Goal: Task Accomplishment & Management: Complete application form

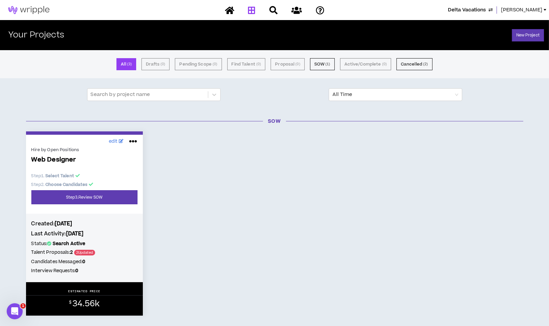
click at [518, 7] on span "Lauren-Bridget" at bounding box center [521, 9] width 41 height 7
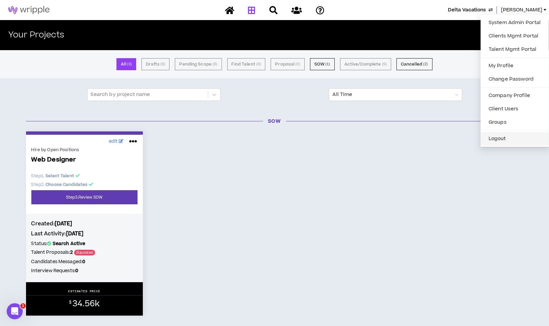
click at [502, 136] on button "Logout" at bounding box center [515, 139] width 60 height 10
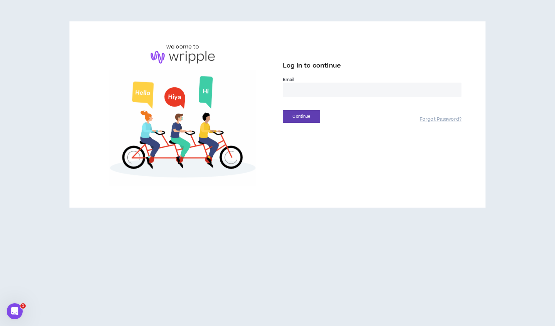
click at [312, 88] on input "email" at bounding box center [372, 89] width 179 height 14
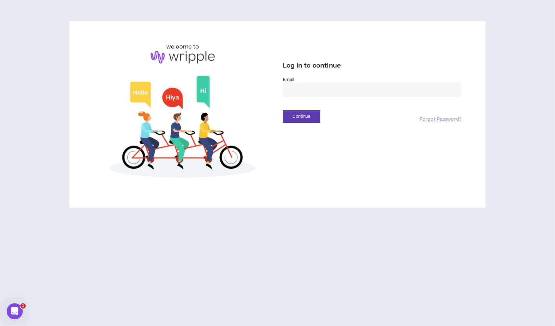
type input "**********"
click at [300, 118] on button "Continue" at bounding box center [301, 116] width 37 height 12
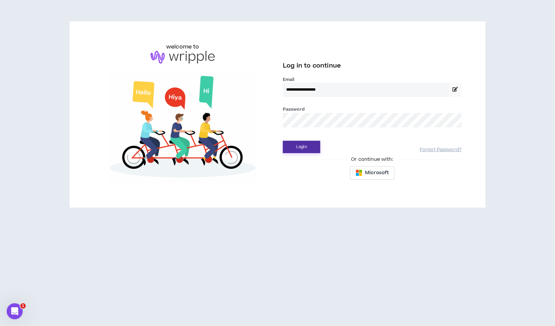
click at [293, 145] on button "Login" at bounding box center [301, 147] width 37 height 12
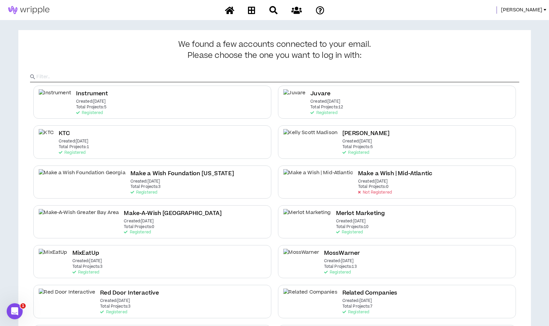
click at [530, 11] on span "[PERSON_NAME]" at bounding box center [521, 9] width 41 height 7
click at [521, 21] on link "System Admin Portal" at bounding box center [515, 23] width 60 height 10
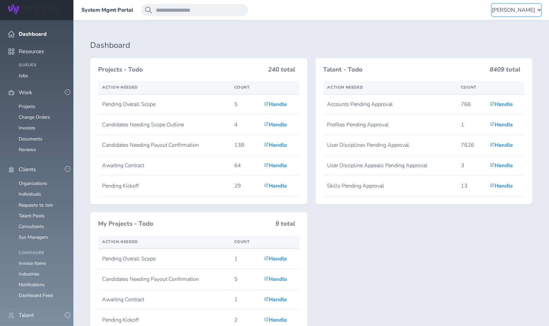
click at [524, 7] on span "[PERSON_NAME]" at bounding box center [513, 10] width 43 height 6
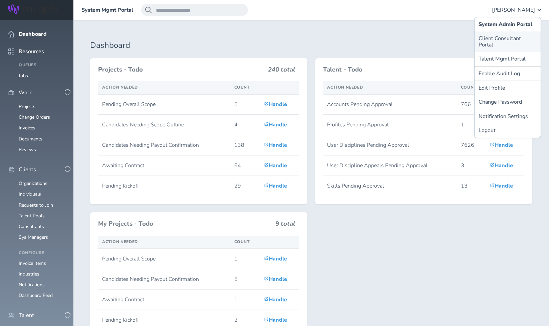
click at [480, 38] on link "Client Consultant Portal" at bounding box center [508, 41] width 66 height 20
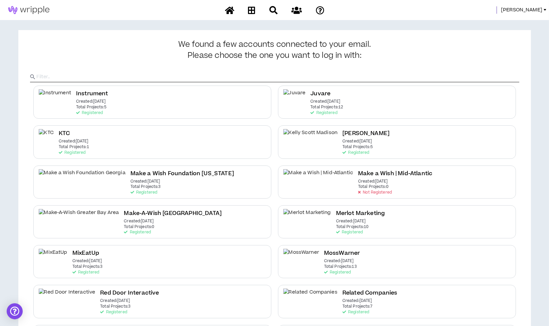
click at [534, 9] on span "Morgan" at bounding box center [521, 9] width 41 height 7
click at [520, 21] on link "System Admin Portal" at bounding box center [515, 23] width 60 height 10
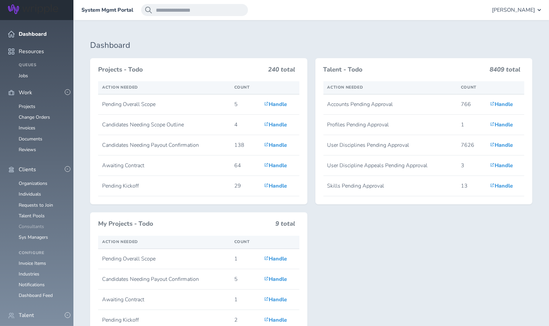
click at [39, 223] on link "Consultants" at bounding box center [31, 226] width 25 height 6
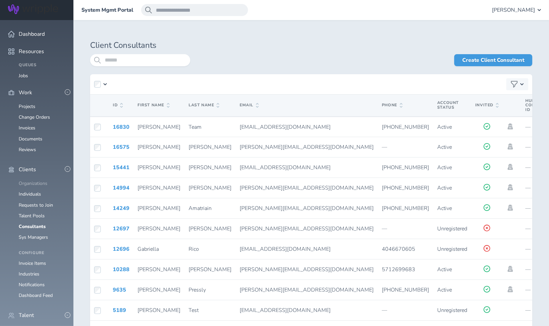
click at [36, 180] on link "Organizations" at bounding box center [33, 183] width 29 height 6
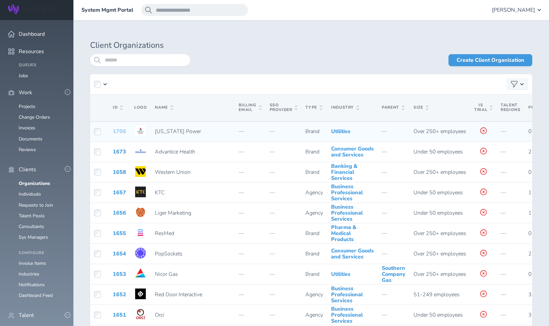
click at [122, 134] on link "1706" at bounding box center [119, 131] width 13 height 7
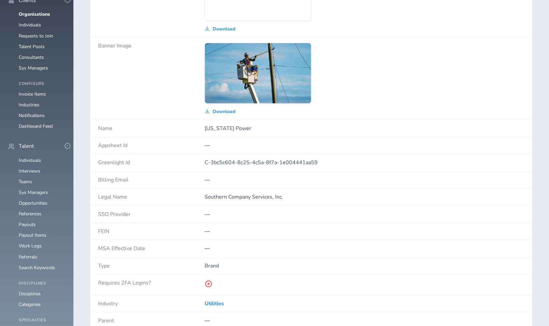
scroll to position [185, 0]
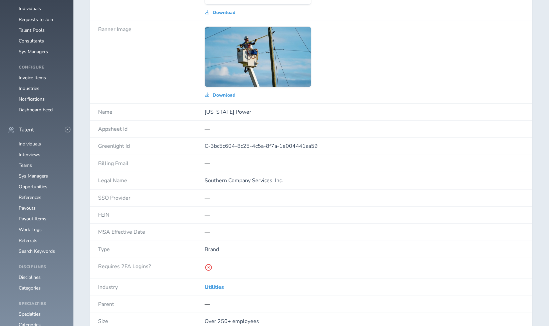
drag, startPoint x: 205, startPoint y: 109, endPoint x: 253, endPoint y: 116, distance: 48.5
click at [253, 116] on div "[US_STATE] Power" at bounding box center [365, 112] width 320 height 17
drag, startPoint x: 253, startPoint y: 116, endPoint x: 250, endPoint y: 112, distance: 5.2
click at [250, 112] on p "[US_STATE] Power" at bounding box center [365, 112] width 320 height 6
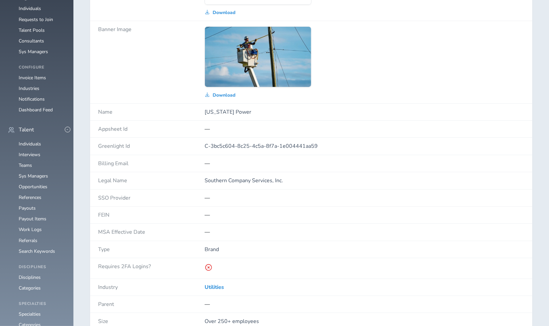
drag, startPoint x: 204, startPoint y: 179, endPoint x: 298, endPoint y: 180, distance: 93.8
click at [298, 180] on div "Legal Name Southern Company Services, Inc." at bounding box center [311, 180] width 442 height 17
drag, startPoint x: 298, startPoint y: 180, endPoint x: 291, endPoint y: 180, distance: 7.0
click at [291, 180] on p "Southern Company Services, Inc." at bounding box center [365, 180] width 320 height 6
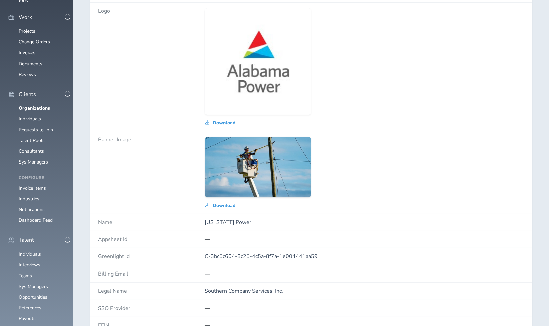
scroll to position [37, 0]
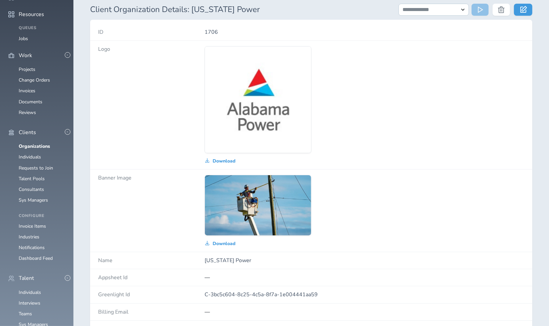
click at [386, 168] on div "Download" at bounding box center [365, 105] width 320 height 128
click at [528, 10] on link at bounding box center [523, 10] width 18 height 12
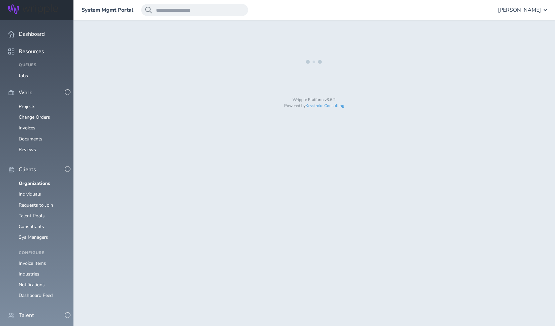
select select "**********"
select select "*"
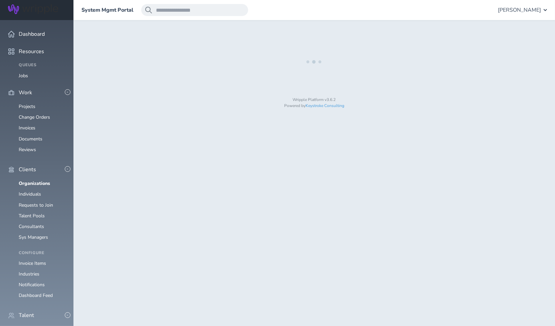
select select "**"
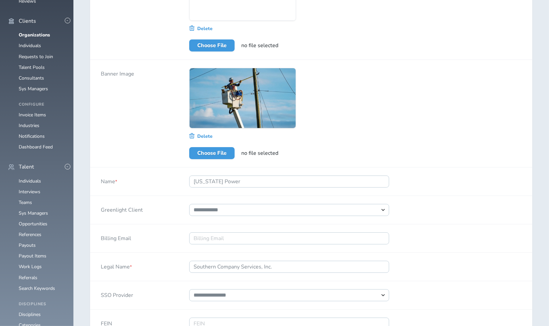
select select "****"
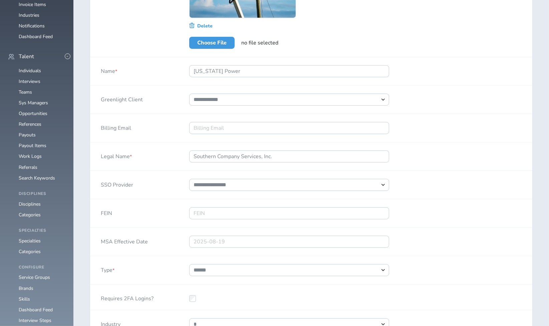
scroll to position [259, 0]
select select "*"
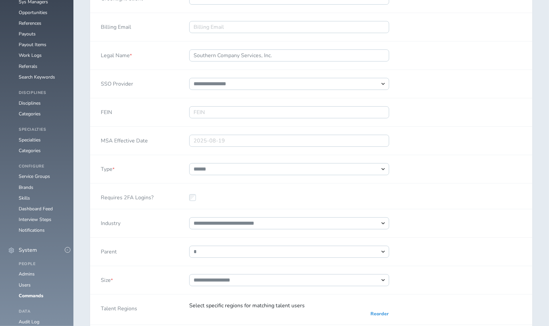
scroll to position [371, 0]
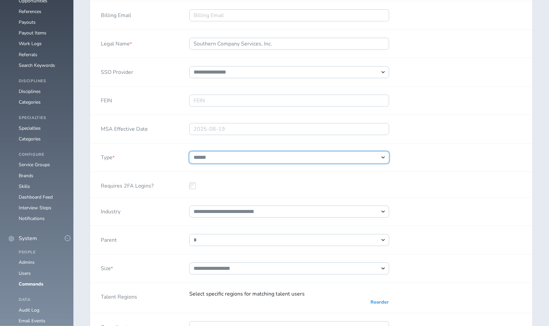
click at [211, 156] on select "**********" at bounding box center [289, 157] width 200 height 12
click at [172, 159] on div "Type *" at bounding box center [134, 157] width 88 height 28
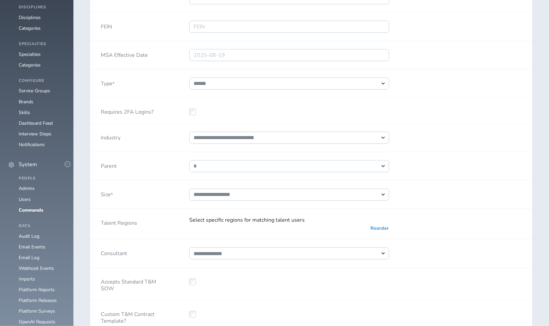
scroll to position [445, 0]
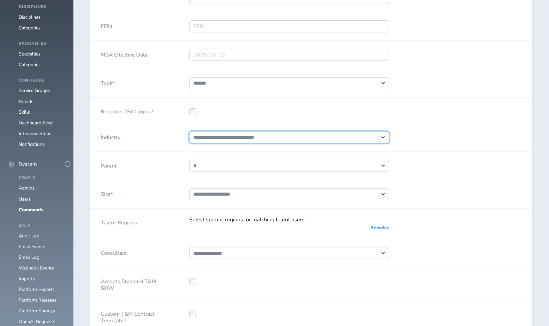
click at [221, 139] on select "**********" at bounding box center [289, 137] width 200 height 12
click at [169, 158] on div "Parent" at bounding box center [134, 166] width 88 height 28
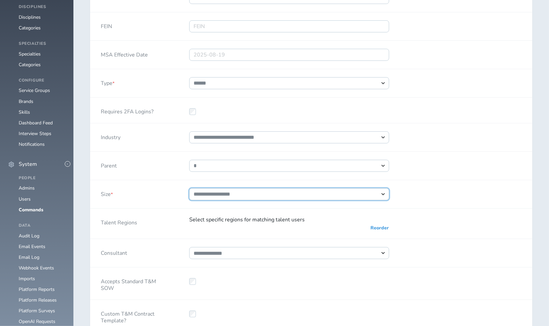
click at [255, 193] on select "**********" at bounding box center [289, 194] width 200 height 12
click at [173, 220] on div "Talent Regions" at bounding box center [134, 223] width 88 height 30
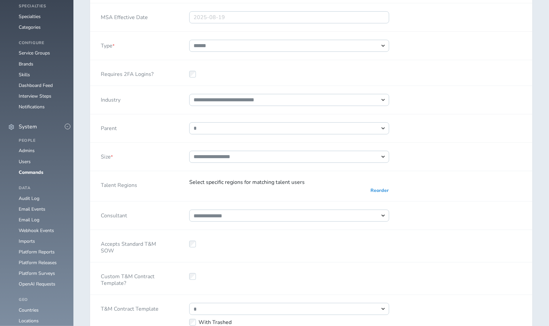
scroll to position [519, 0]
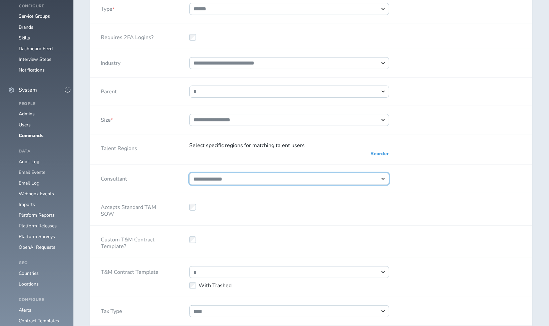
click at [250, 185] on select "**********" at bounding box center [289, 179] width 200 height 12
click at [176, 185] on div "Consultant" at bounding box center [134, 179] width 88 height 28
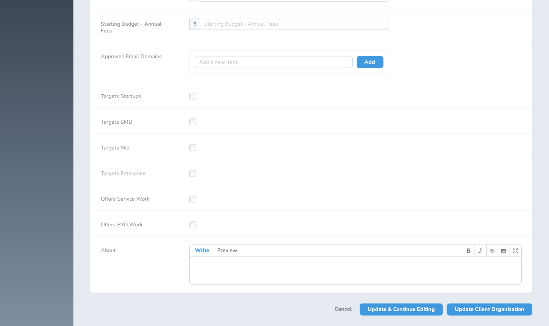
scroll to position [1318, 0]
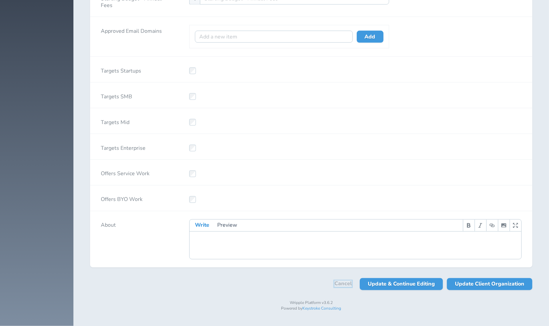
click at [343, 285] on link "Cancel" at bounding box center [343, 283] width 17 height 6
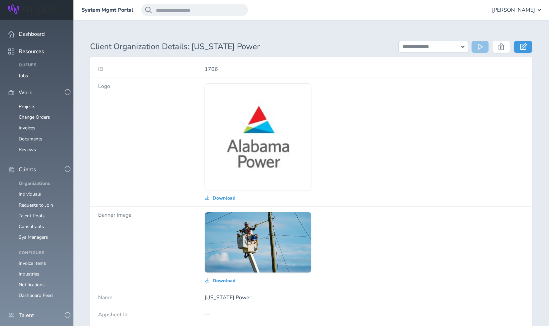
click at [39, 180] on link "Organizations" at bounding box center [34, 183] width 31 height 6
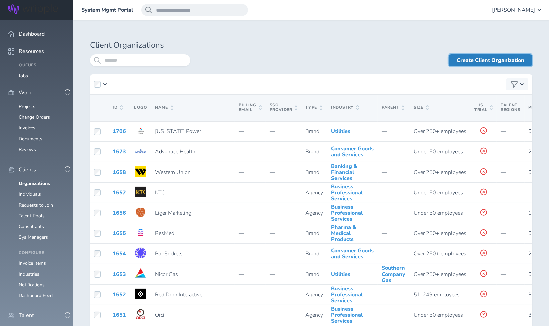
click at [471, 58] on link "Create Client Organization" at bounding box center [491, 60] width 84 height 12
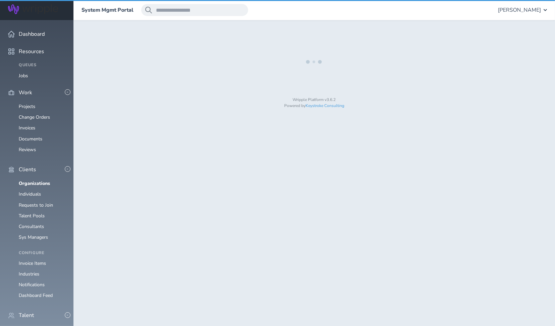
select select "*"
select select "**"
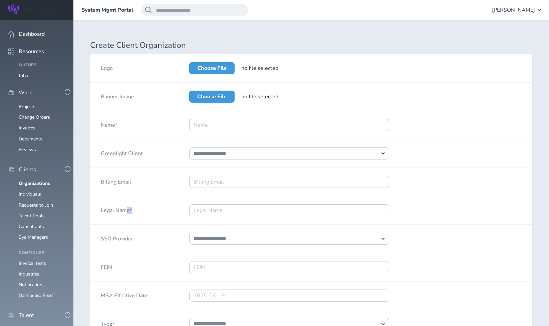
drag, startPoint x: 96, startPoint y: 207, endPoint x: 141, endPoint y: 207, distance: 45.1
click at [141, 207] on div "Legal Name *" at bounding box center [134, 210] width 88 height 28
drag, startPoint x: 141, startPoint y: 207, endPoint x: 143, endPoint y: 216, distance: 9.5
click at [143, 216] on div "Legal Name *" at bounding box center [134, 210] width 88 height 28
click at [216, 126] on input "Name *" at bounding box center [289, 125] width 200 height 12
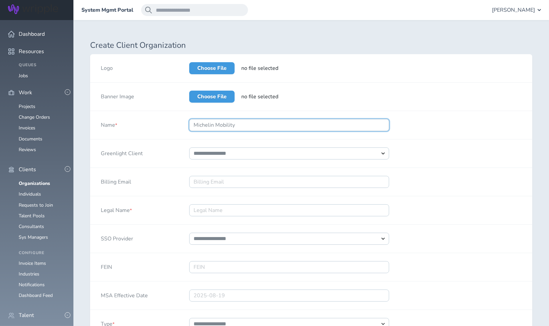
type input "Michelin Mobility"
click at [164, 160] on div "Greenlight Client" at bounding box center [134, 153] width 88 height 28
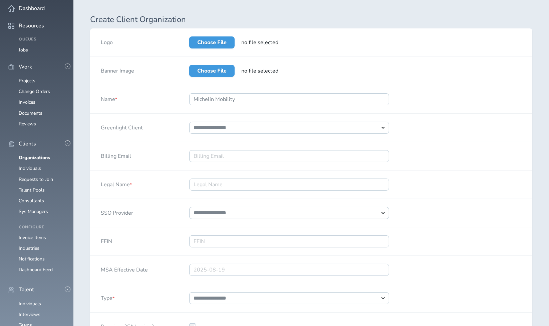
scroll to position [37, 0]
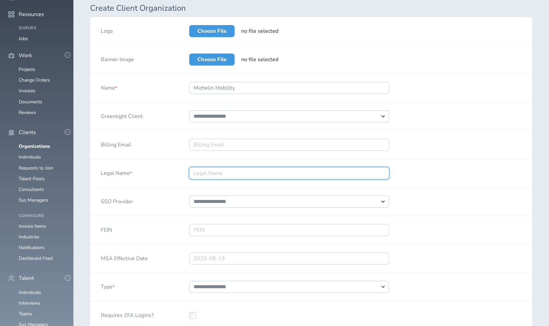
click at [207, 171] on input "Legal Name *" at bounding box center [289, 173] width 200 height 12
click at [170, 177] on div "Legal Name *" at bounding box center [134, 173] width 88 height 28
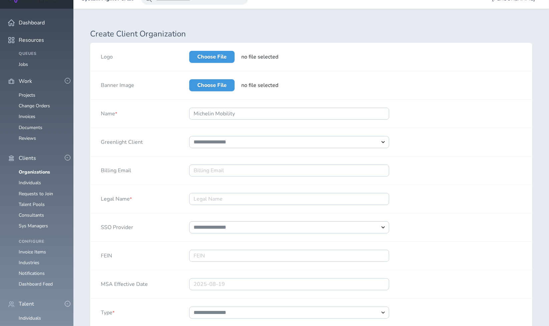
scroll to position [0, 0]
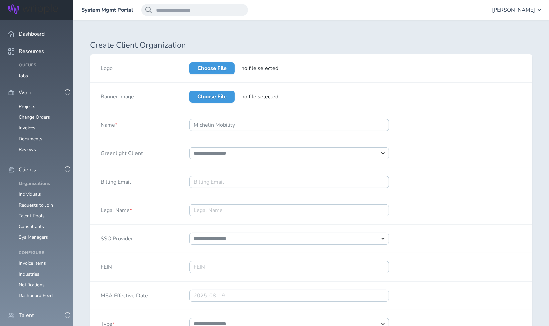
click at [37, 180] on link "Organizations" at bounding box center [34, 183] width 31 height 6
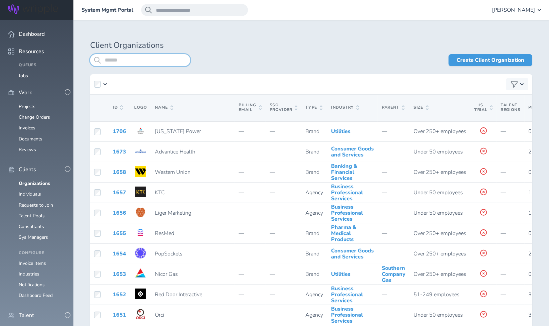
click at [122, 57] on input "search" at bounding box center [140, 60] width 100 height 12
click at [230, 72] on div "Create Client Organization" at bounding box center [311, 64] width 442 height 20
click at [118, 110] on span "ID" at bounding box center [118, 107] width 10 height 5
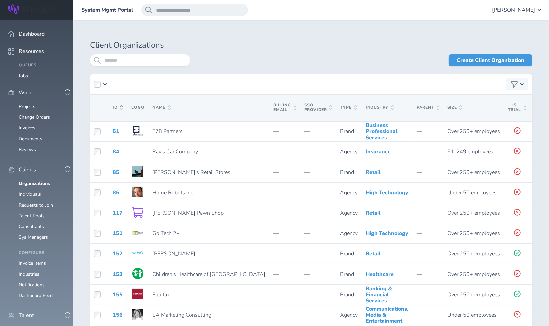
click at [121, 107] on icon at bounding box center [121, 106] width 3 height 2
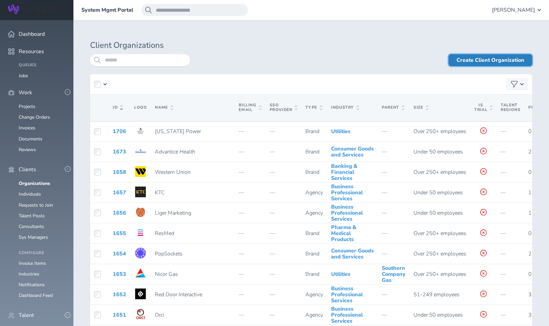
click at [473, 62] on link "Create Client Organization" at bounding box center [491, 60] width 84 height 12
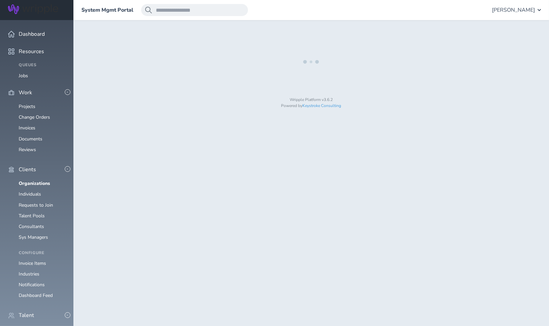
select select "*"
select select "**"
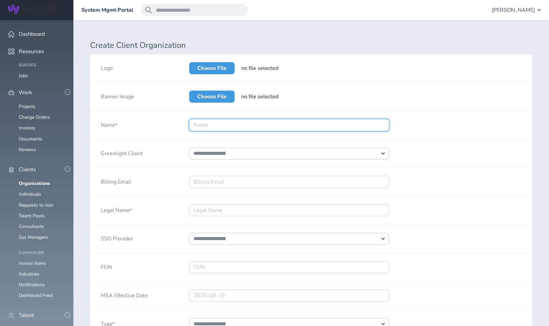
click at [201, 128] on input "Name *" at bounding box center [289, 125] width 200 height 12
click at [171, 129] on div "Name *" at bounding box center [134, 125] width 88 height 28
click at [260, 126] on input "Michelin Mobility" at bounding box center [289, 125] width 200 height 12
type input "Michelin Mobility Intelligence"
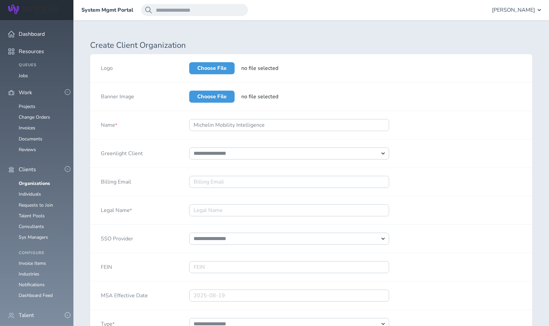
click at [165, 168] on div "Billing Email" at bounding box center [134, 182] width 88 height 28
click at [203, 211] on input "Legal Name *" at bounding box center [289, 210] width 200 height 12
type input "M"
drag, startPoint x: 273, startPoint y: 122, endPoint x: 179, endPoint y: 122, distance: 94.2
click at [179, 122] on div "Michelin Mobility Intelligence" at bounding box center [289, 125] width 221 height 28
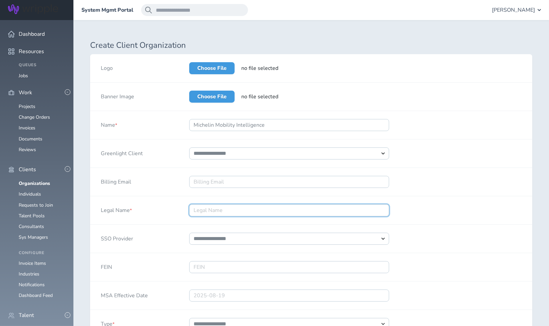
paste input "Michelin Mobility Intelligence"
type input "Michelin Mobility Intelligence"
click at [176, 203] on div "Legal Name *" at bounding box center [134, 210] width 88 height 28
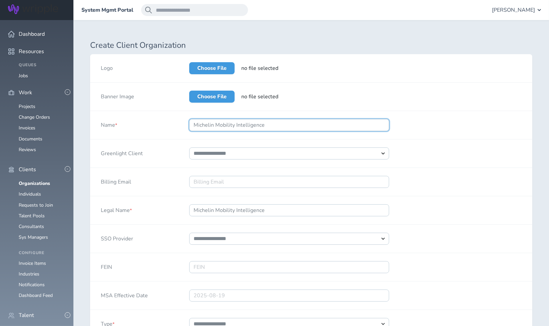
click at [270, 127] on input "Michelin Mobility Intelligence" at bounding box center [289, 125] width 200 height 12
type input "Michelin Mobility"
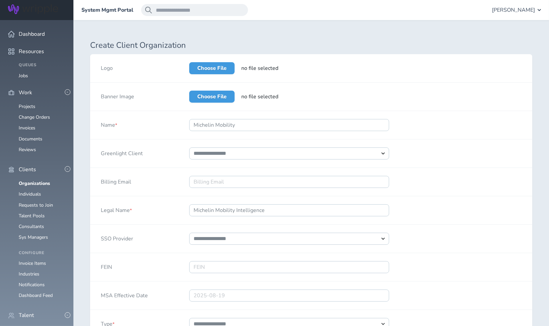
click at [175, 191] on div "Billing Email" at bounding box center [134, 182] width 88 height 28
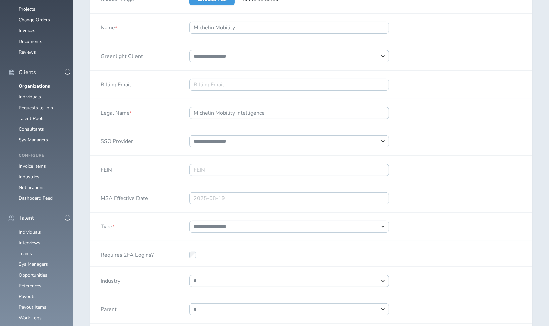
scroll to position [111, 0]
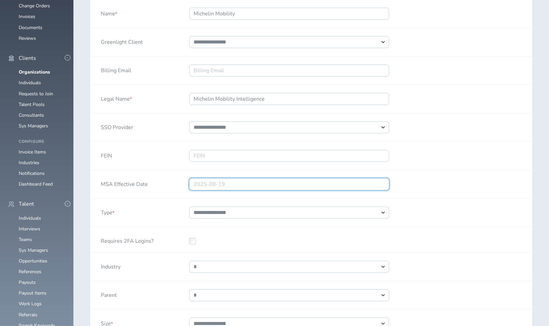
click at [226, 183] on input "text" at bounding box center [289, 184] width 200 height 12
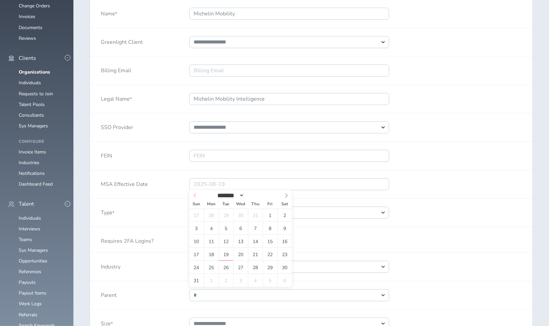
click at [196, 195] on icon at bounding box center [195, 195] width 5 height 5
select select "*"
click at [214, 268] on span "28" at bounding box center [211, 266] width 15 height 13
type input "2025-07-28"
click at [171, 199] on div "Type *" at bounding box center [134, 212] width 88 height 28
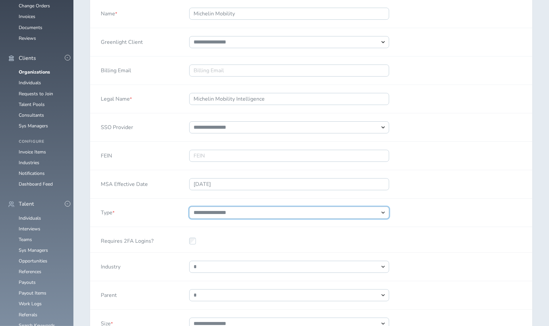
click at [219, 213] on select "**********" at bounding box center [289, 212] width 200 height 12
select select "*"
click at [189, 206] on select "**********" at bounding box center [289, 212] width 200 height 12
click at [169, 206] on div "Type *" at bounding box center [134, 212] width 88 height 28
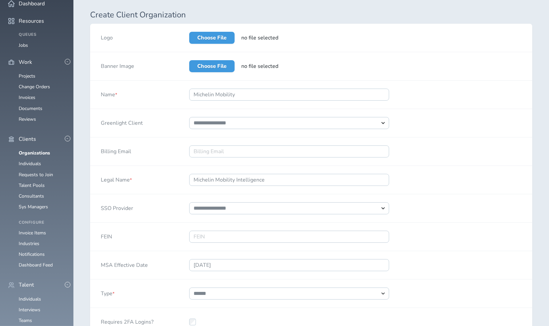
scroll to position [0, 0]
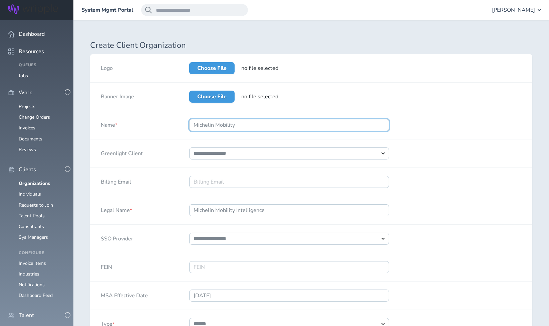
click at [244, 125] on input "Michelin Mobility" at bounding box center [289, 125] width 200 height 12
drag, startPoint x: 213, startPoint y: 124, endPoint x: 143, endPoint y: 121, distance: 70.2
click at [143, 121] on div "Name * Michelin Mobility Intelligence" at bounding box center [311, 125] width 442 height 28
type input "MICHELIN Mobility Intelligence"
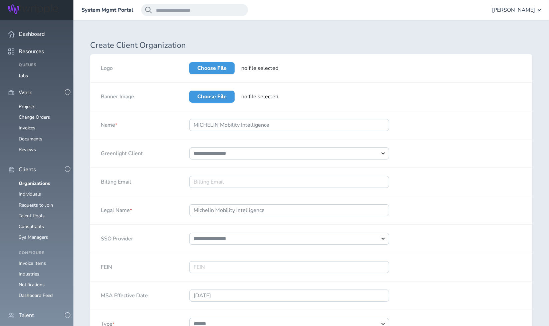
click at [166, 211] on div "Legal Name *" at bounding box center [134, 210] width 88 height 28
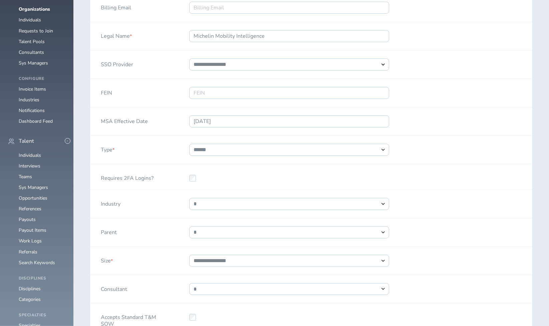
scroll to position [185, 0]
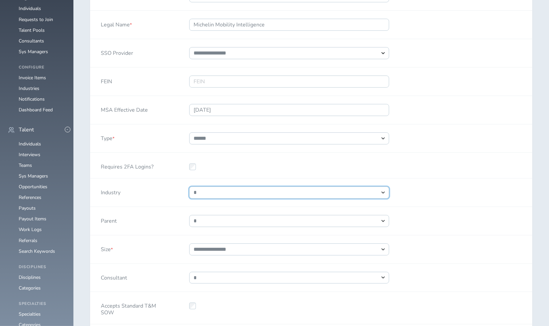
click at [216, 191] on select "**********" at bounding box center [289, 192] width 200 height 12
click at [228, 193] on select "**********" at bounding box center [289, 192] width 200 height 12
click at [221, 191] on select "**********" at bounding box center [289, 192] width 200 height 12
click at [189, 186] on select "**********" at bounding box center [289, 192] width 200 height 12
click at [157, 191] on div "Industry" at bounding box center [134, 192] width 88 height 28
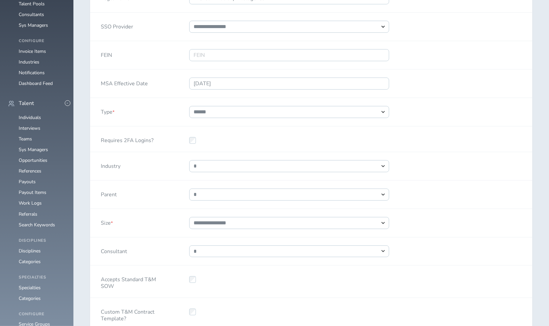
scroll to position [222, 0]
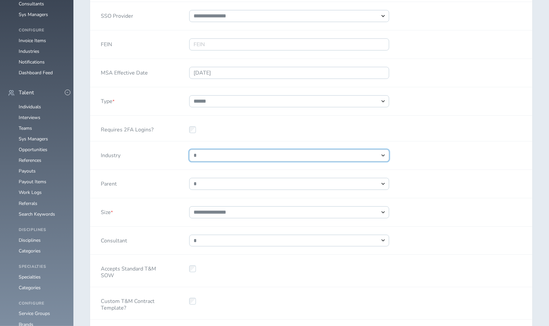
click at [214, 154] on select "**********" at bounding box center [289, 155] width 200 height 12
click at [141, 196] on div "**********" at bounding box center [311, 246] width 442 height 828
drag, startPoint x: 141, startPoint y: 196, endPoint x: 157, endPoint y: 216, distance: 26.1
click at [157, 216] on div "Size *" at bounding box center [134, 212] width 88 height 28
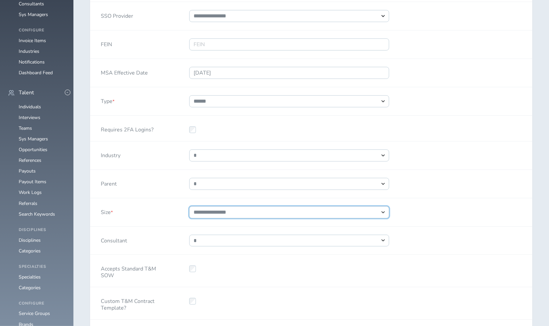
click at [217, 207] on select "**********" at bounding box center [289, 212] width 200 height 12
select select "*"
click at [189, 206] on select "**********" at bounding box center [289, 212] width 200 height 12
click at [165, 226] on div "Consultant" at bounding box center [134, 240] width 88 height 28
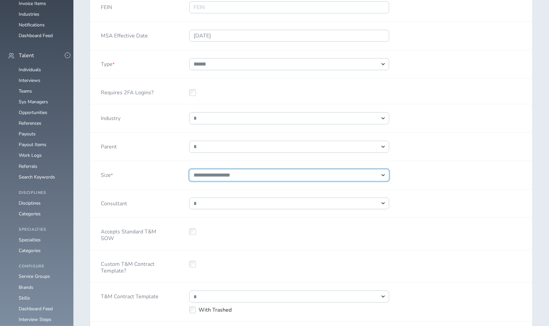
click at [252, 171] on select "**********" at bounding box center [289, 175] width 200 height 12
click at [189, 169] on select "**********" at bounding box center [289, 175] width 200 height 12
click at [159, 196] on div "Consultant" at bounding box center [134, 203] width 88 height 28
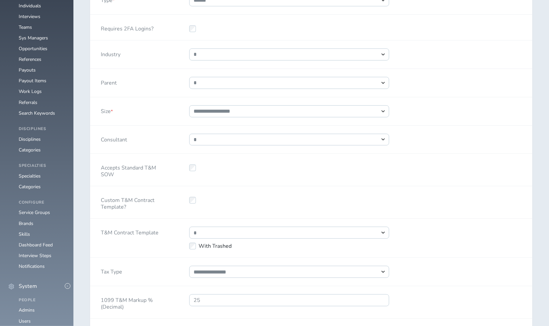
scroll to position [334, 0]
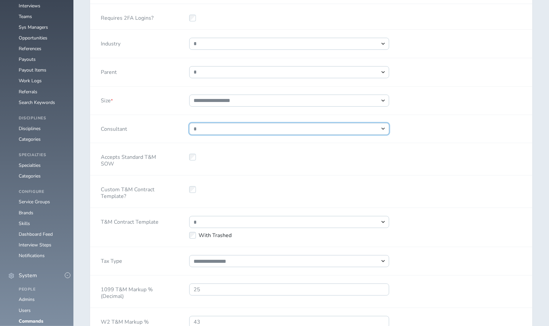
click at [232, 128] on select "**********" at bounding box center [289, 129] width 200 height 12
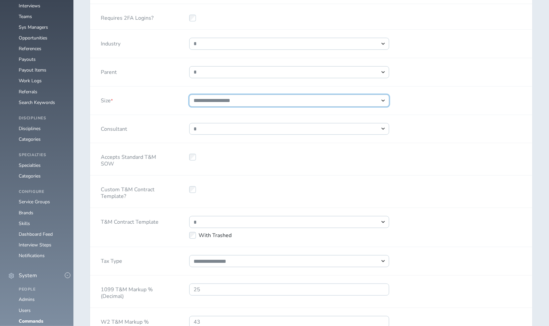
click at [213, 95] on select "**********" at bounding box center [289, 100] width 200 height 12
click at [159, 129] on div "Consultant" at bounding box center [134, 129] width 88 height 28
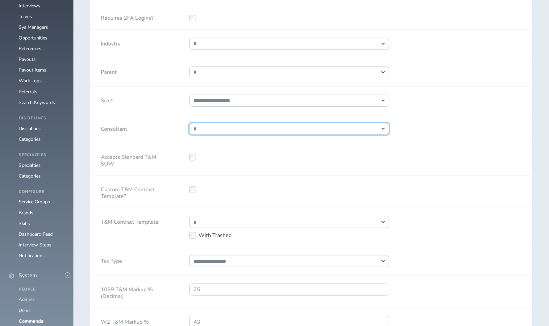
click at [230, 129] on select "**********" at bounding box center [289, 129] width 200 height 12
select select "*****"
click at [189, 123] on select "**********" at bounding box center [289, 129] width 200 height 12
click at [175, 170] on div "Accepts Standard T&M SOW" at bounding box center [134, 159] width 88 height 32
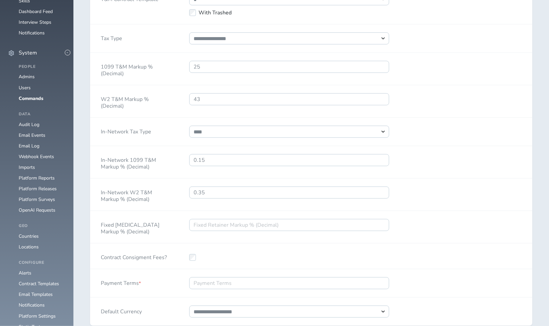
scroll to position [519, 0]
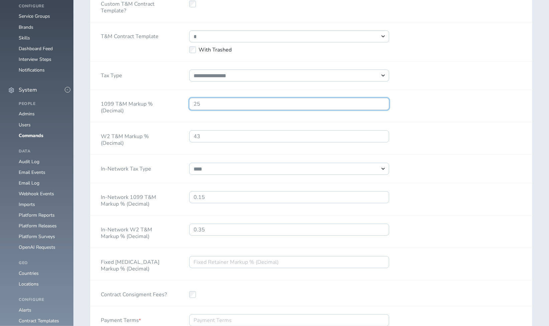
click at [206, 102] on input "25" at bounding box center [289, 104] width 200 height 12
type input "2"
type input ".38"
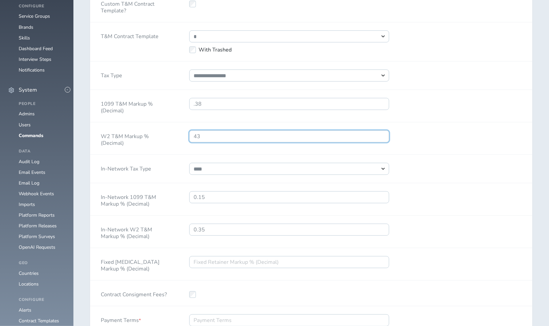
click at [192, 134] on input "43" at bounding box center [289, 136] width 200 height 12
type input ".4"
type input ".51"
click at [166, 140] on label "W2 T&M Markup % (Decimal)" at bounding box center [134, 138] width 67 height 16
click at [189, 140] on input ".51" at bounding box center [289, 136] width 200 height 12
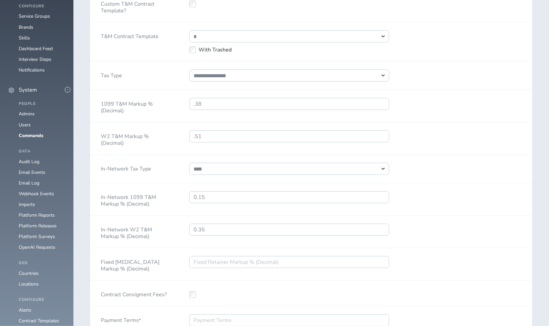
click at [159, 139] on label "W2 T&M Markup % (Decimal)" at bounding box center [134, 138] width 67 height 16
click at [189, 139] on input ".51" at bounding box center [289, 136] width 200 height 12
click at [167, 144] on label "W2 T&M Markup % (Decimal)" at bounding box center [134, 138] width 67 height 16
click at [189, 142] on input ".51" at bounding box center [289, 136] width 200 height 12
click at [205, 75] on select "**********" at bounding box center [289, 75] width 200 height 12
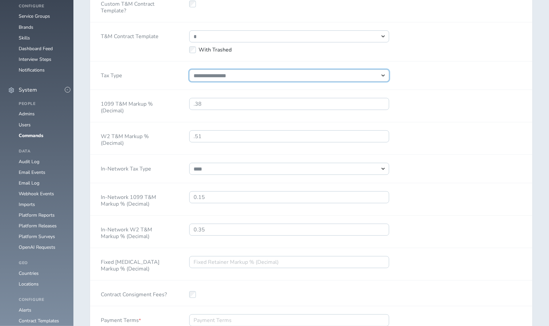
select select "*"
click at [189, 69] on select "**********" at bounding box center [289, 75] width 200 height 12
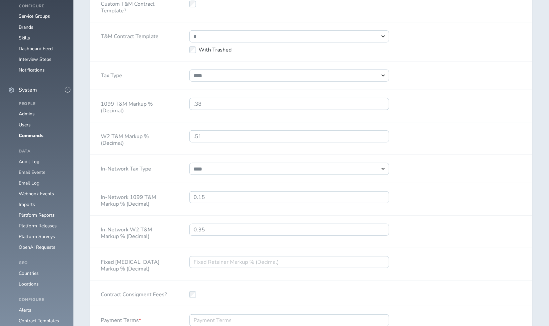
click at [180, 102] on div ".38" at bounding box center [289, 106] width 221 height 32
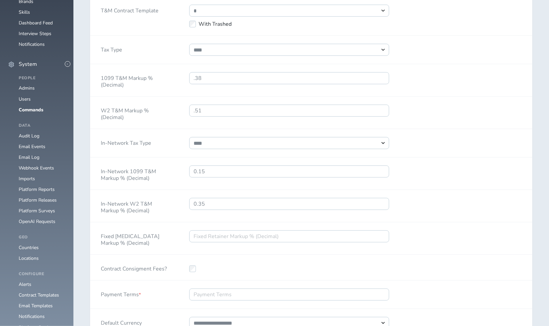
scroll to position [556, 0]
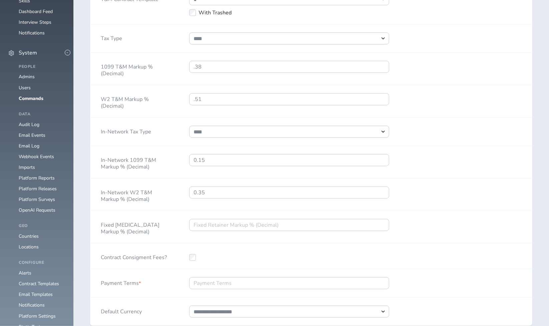
click at [179, 163] on div "0.15" at bounding box center [289, 162] width 221 height 32
drag, startPoint x: 205, startPoint y: 95, endPoint x: 176, endPoint y: 97, distance: 28.8
click at [176, 97] on div "W2 T&M Markup % (Decimal) .51" at bounding box center [311, 101] width 442 height 32
click at [166, 112] on div "W2 T&M Markup % (Decimal)" at bounding box center [134, 101] width 88 height 32
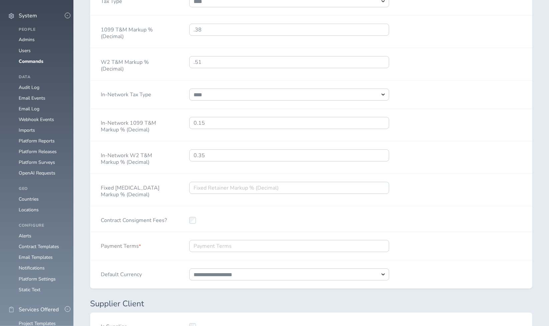
scroll to position [630, 0]
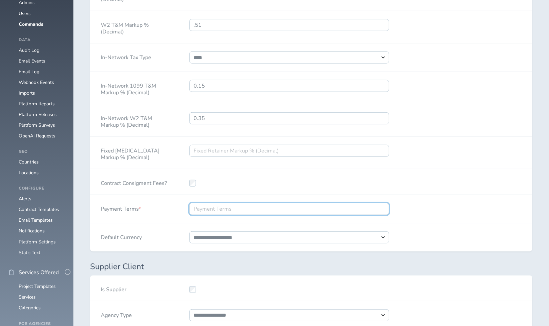
click at [196, 206] on input "Payment Terms *" at bounding box center [289, 209] width 200 height 12
type input "30"
click at [180, 212] on div "30" at bounding box center [289, 209] width 221 height 28
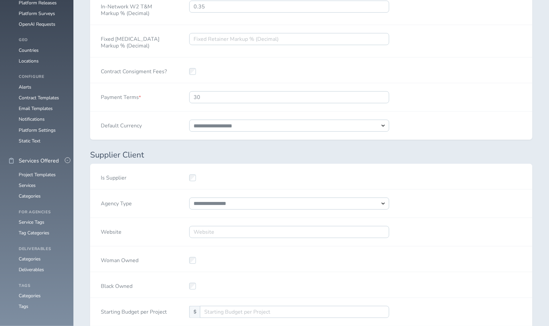
scroll to position [779, 0]
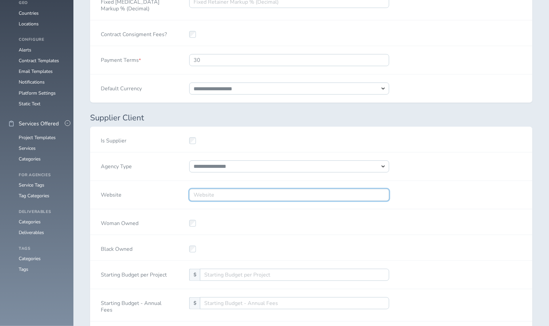
click at [206, 191] on input "Website" at bounding box center [289, 195] width 200 height 12
paste input "https://mobilityintelligence.michelin.com"
type input "https://mobilityintelligence.michelin.com"
click at [169, 209] on div "Woman Owned" at bounding box center [134, 221] width 88 height 25
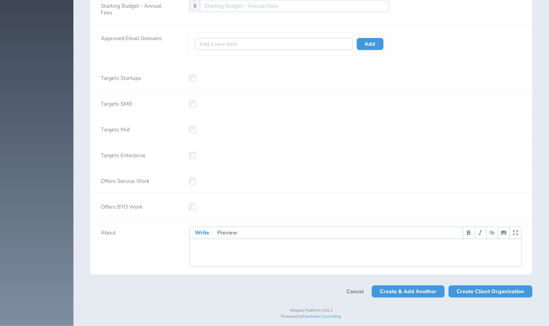
scroll to position [1076, 0]
click at [206, 247] on pre "​" at bounding box center [358, 250] width 327 height 7
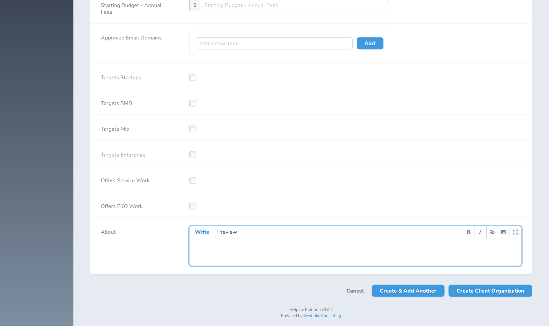
type textarea "*"
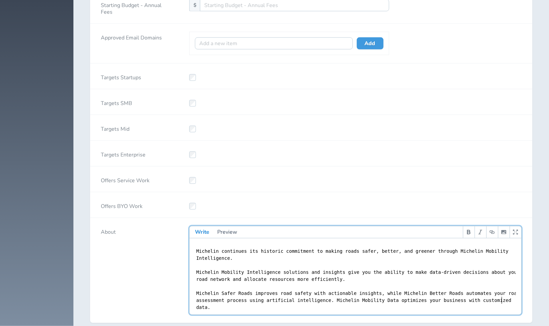
click at [171, 278] on div "About" at bounding box center [134, 270] width 88 height 105
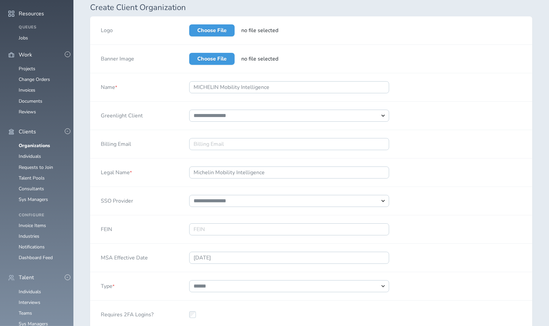
scroll to position [0, 0]
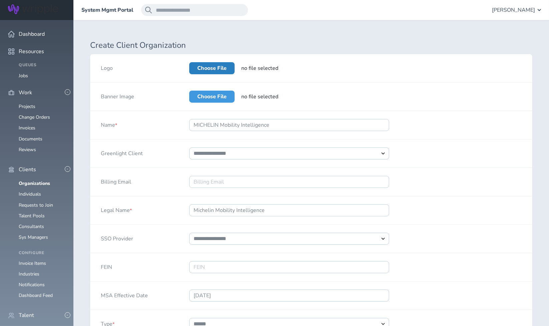
click at [220, 67] on label "Choose File" at bounding box center [211, 68] width 45 height 12
click at [189, 62] on input "Choose File" at bounding box center [189, 62] width 0 height 0
type input "**********"
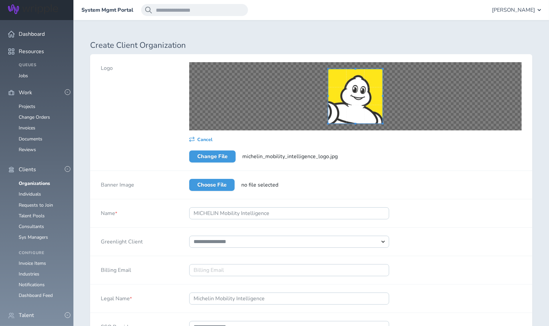
click at [162, 148] on div "Logo" at bounding box center [134, 112] width 88 height 116
click at [223, 185] on label "Choose File" at bounding box center [211, 185] width 45 height 12
click at [189, 179] on input "Choose File" at bounding box center [189, 179] width 0 height 0
type input "**********"
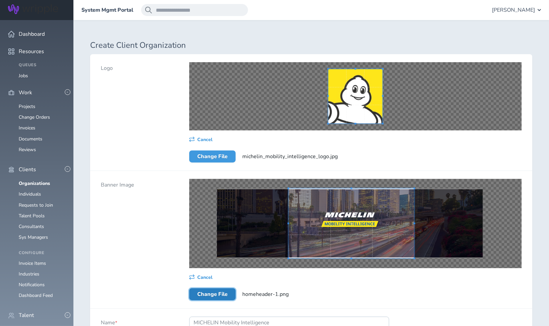
click at [369, 231] on span at bounding box center [351, 223] width 126 height 70
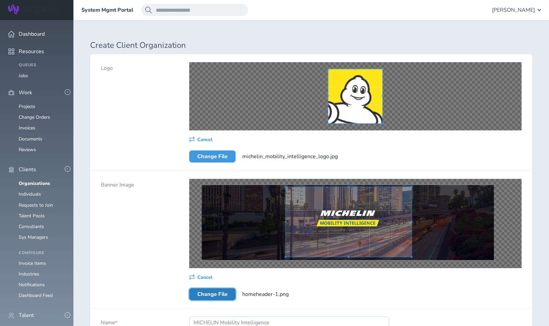
click at [361, 236] on span at bounding box center [349, 222] width 126 height 70
click at [361, 234] on span at bounding box center [349, 220] width 126 height 70
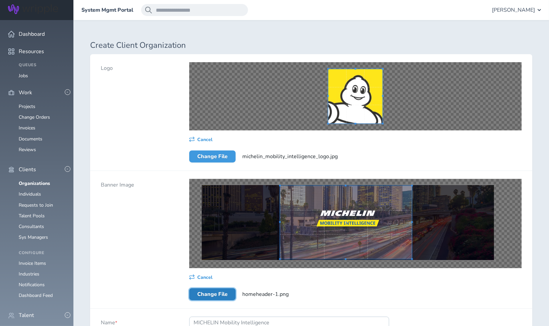
click at [280, 259] on span at bounding box center [280, 259] width 2 height 2
click at [319, 236] on span at bounding box center [350, 221] width 132 height 73
click at [147, 265] on div "Banner Image" at bounding box center [134, 239] width 88 height 137
click at [158, 241] on div "Banner Image" at bounding box center [134, 239] width 88 height 137
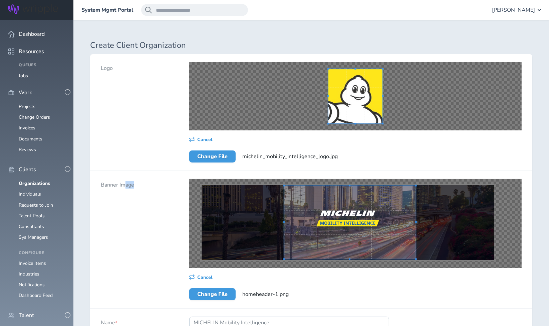
click at [158, 241] on div "Banner Image" at bounding box center [134, 239] width 88 height 137
drag, startPoint x: 158, startPoint y: 241, endPoint x: 152, endPoint y: 250, distance: 11.2
click at [152, 250] on div "Banner Image" at bounding box center [134, 239] width 88 height 137
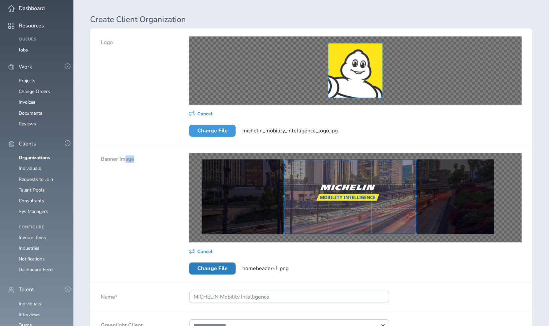
scroll to position [37, 0]
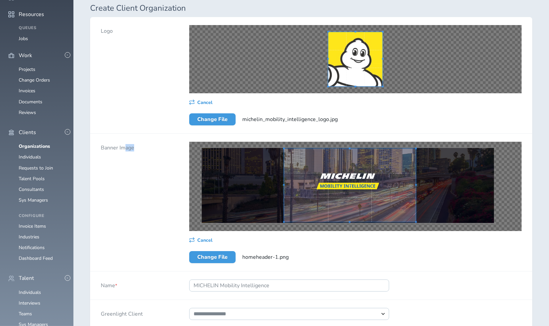
click at [154, 196] on div "Banner Image" at bounding box center [134, 202] width 88 height 137
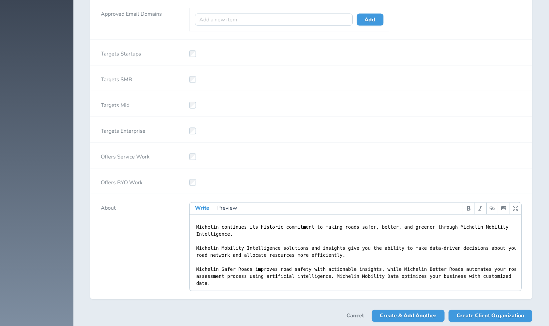
scroll to position [1321, 0]
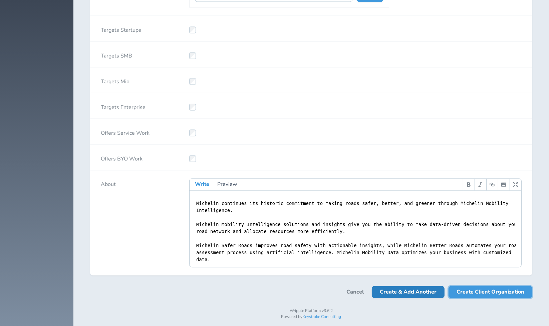
click at [486, 287] on span "Create Client Organization" at bounding box center [491, 292] width 68 height 12
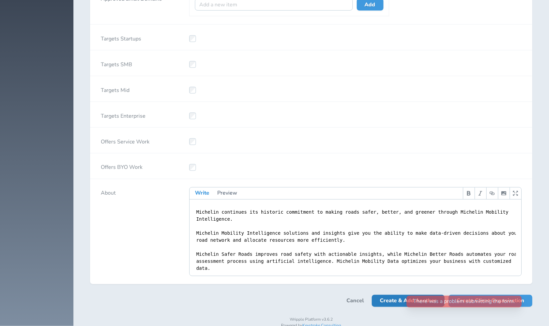
scroll to position [0, 0]
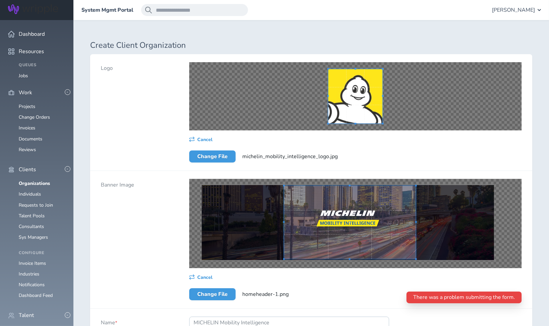
click at [163, 227] on div "Banner Image" at bounding box center [134, 239] width 88 height 137
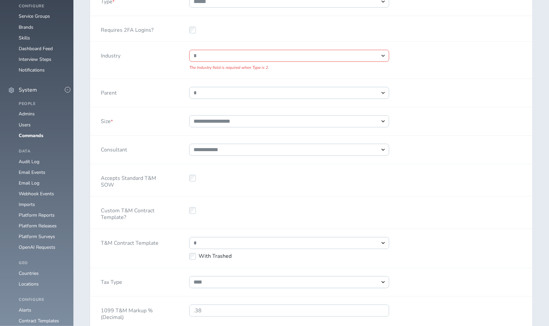
scroll to position [371, 0]
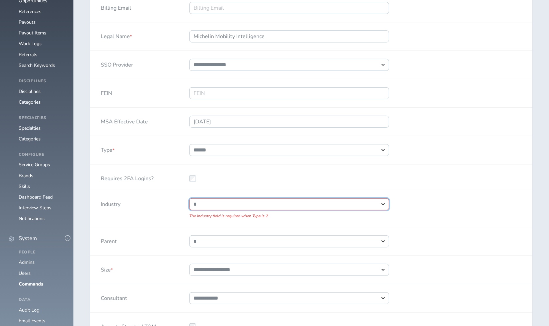
click at [222, 205] on select "**********" at bounding box center [289, 204] width 200 height 12
select select "*"
click at [189, 198] on select "**********" at bounding box center [289, 204] width 200 height 12
click at [243, 200] on select "**********" at bounding box center [289, 204] width 200 height 12
click at [159, 208] on div "Industry" at bounding box center [134, 208] width 88 height 37
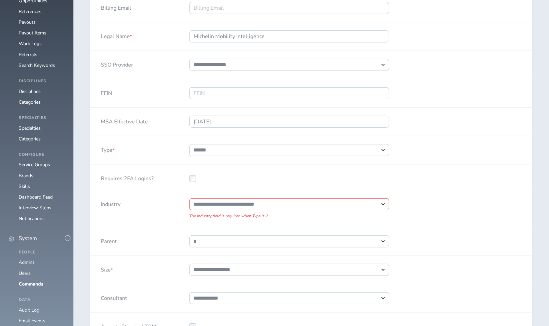
click at [159, 208] on div "Industry" at bounding box center [134, 208] width 88 height 37
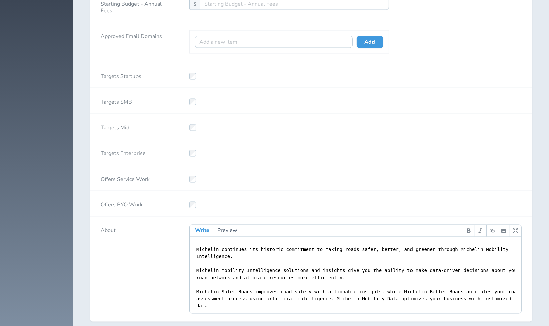
scroll to position [1330, 0]
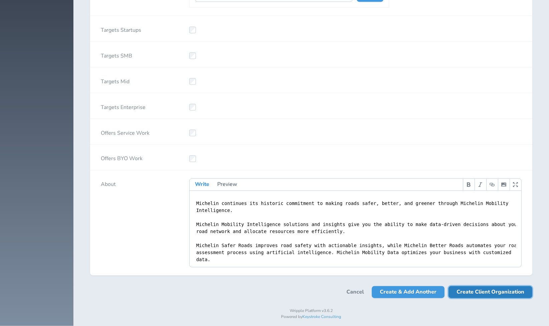
click at [487, 286] on span "Create Client Organization" at bounding box center [491, 292] width 68 height 12
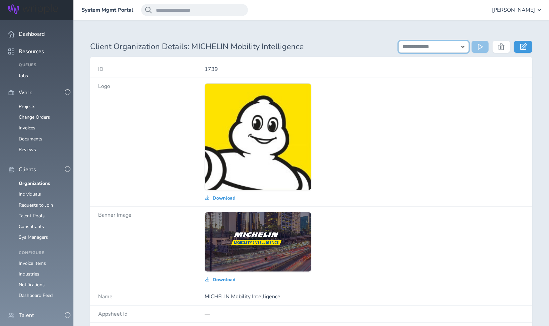
click at [438, 46] on select "**********" at bounding box center [434, 47] width 70 height 12
click at [358, 114] on div "Download" at bounding box center [365, 142] width 320 height 118
click at [383, 138] on div "Download" at bounding box center [365, 142] width 320 height 118
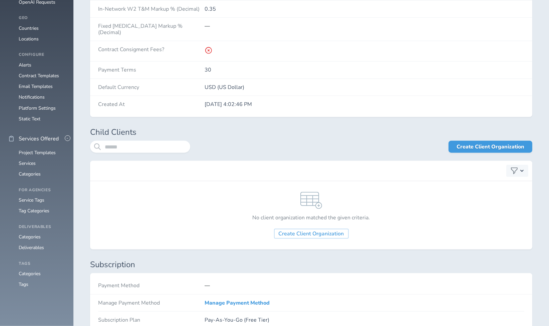
scroll to position [796, 0]
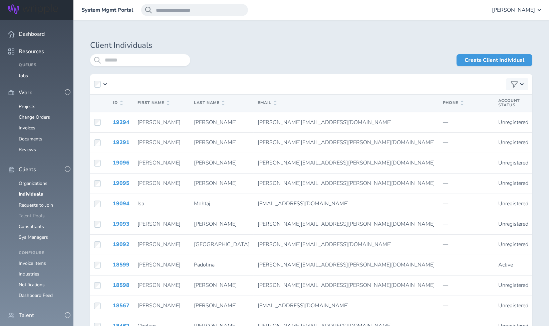
scroll to position [74, 0]
click at [42, 180] on link "Organizations" at bounding box center [33, 183] width 29 height 6
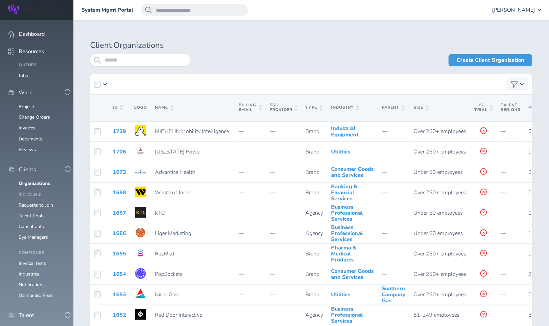
click at [37, 191] on link "Individuals" at bounding box center [30, 194] width 22 height 6
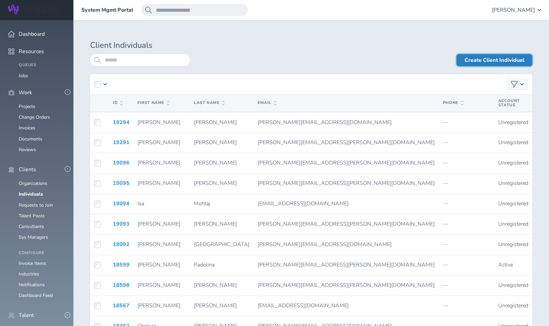
click at [481, 60] on link "Create Client Individual" at bounding box center [495, 60] width 76 height 12
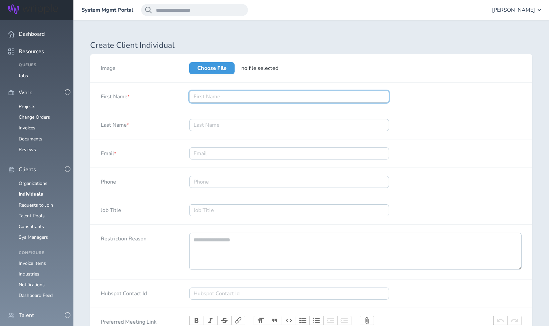
click at [224, 97] on input "First Name *" at bounding box center [289, 96] width 200 height 12
paste input "Paula Archuleta"
type input "Paula Archuleta"
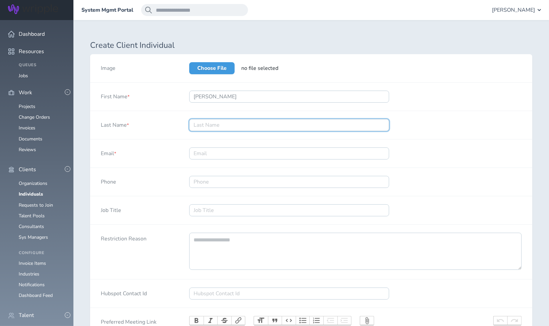
click at [201, 124] on input "Last Name *" at bounding box center [289, 125] width 200 height 12
paste input "Paula Archuleta"
type input "Paula Archuleta"
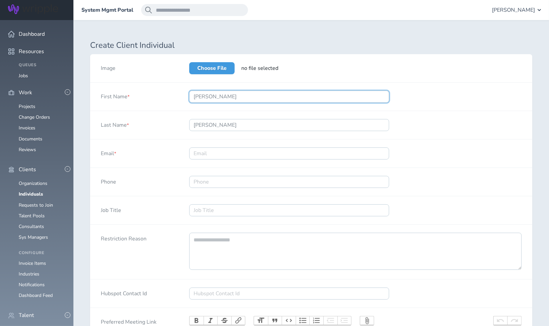
click at [238, 96] on input "Paula Archuleta" at bounding box center [289, 96] width 200 height 12
type input "Paula"
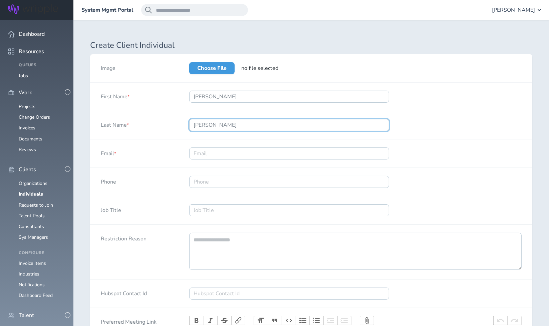
drag, startPoint x: 208, startPoint y: 126, endPoint x: 170, endPoint y: 125, distance: 37.4
click at [171, 125] on div "Last Name * Paula Archuleta" at bounding box center [311, 125] width 442 height 28
type input "Archuleta"
click at [170, 125] on div "Last Name *" at bounding box center [134, 125] width 88 height 28
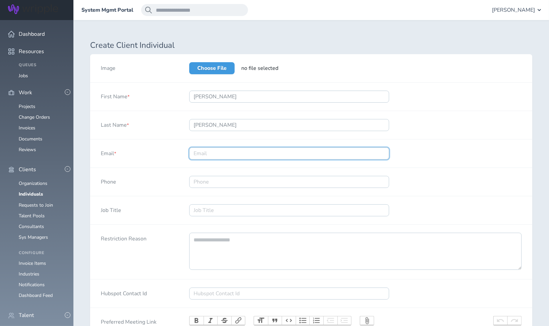
click at [206, 153] on input "Email *" at bounding box center [289, 153] width 200 height 12
paste input "paula.archuleta@michelin.com"
click at [195, 152] on input "paula.archuleta@michelin.com" at bounding box center [289, 153] width 200 height 12
type input "paula.archuleta@michelin.com"
click at [171, 173] on div "Phone" at bounding box center [134, 182] width 88 height 28
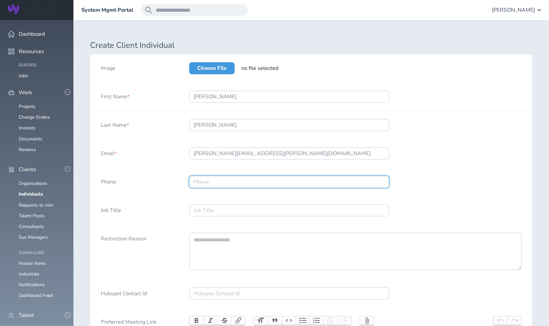
click at [210, 185] on input "Phone" at bounding box center [289, 182] width 200 height 12
paste input "404 909 9565"
type input "404 909 9565"
click at [176, 200] on div "Job Title" at bounding box center [134, 210] width 88 height 28
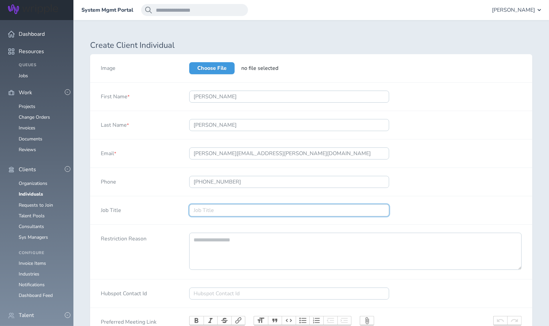
click at [205, 212] on input "Job Title" at bounding box center [289, 210] width 200 height 12
paste input "Director of Marketing, North America"
type input "Director of Marketing, North America"
click at [173, 218] on div "Job Title" at bounding box center [134, 210] width 88 height 28
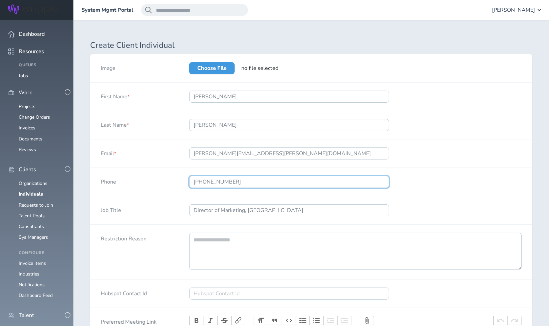
click at [206, 179] on input "404 909 9565" at bounding box center [289, 182] width 200 height 12
type input "4049099565"
click at [148, 210] on div "Job Title" at bounding box center [134, 210] width 88 height 28
click at [158, 184] on div "Phone" at bounding box center [134, 182] width 88 height 28
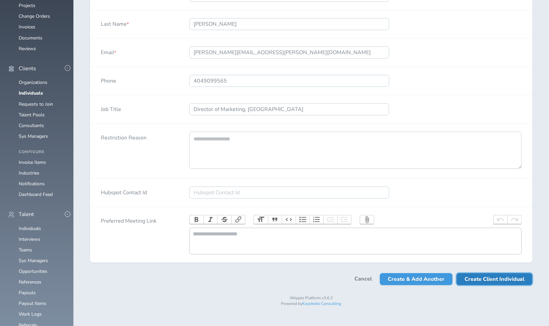
click at [494, 283] on span "Create Client Individual" at bounding box center [495, 279] width 60 height 12
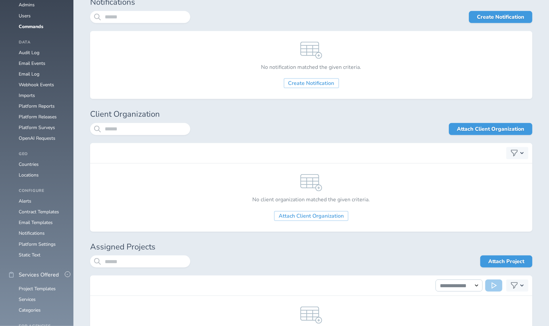
scroll to position [630, 0]
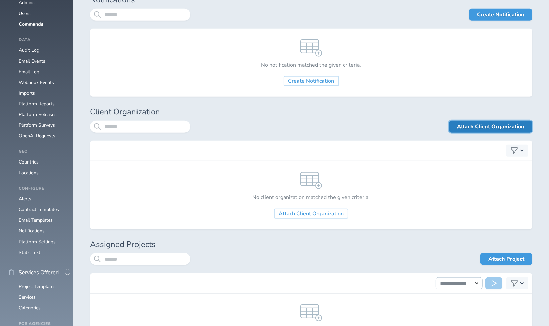
click at [483, 125] on link "Attach Client Organization" at bounding box center [490, 127] width 83 height 12
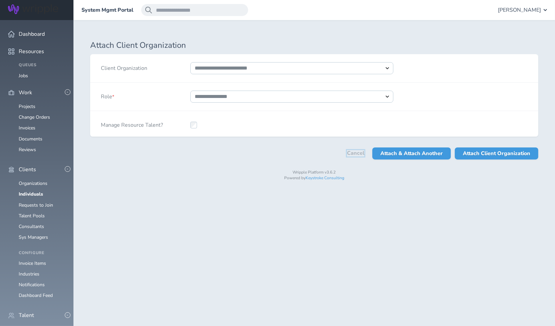
click at [352, 152] on link "Cancel" at bounding box center [355, 153] width 17 height 6
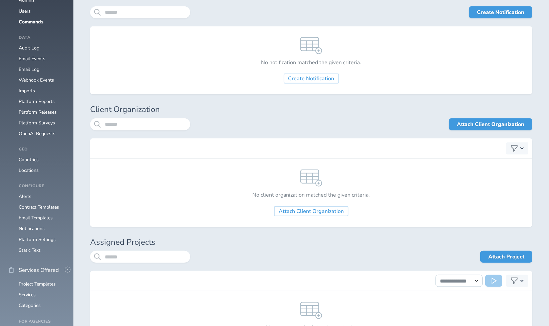
scroll to position [630, 0]
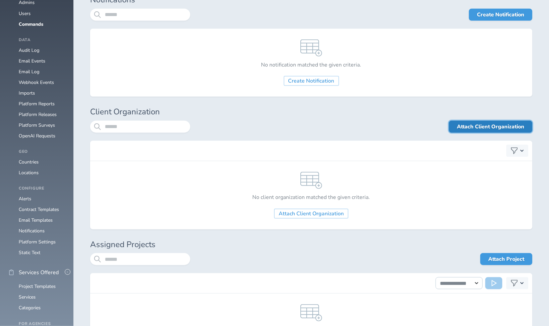
click at [478, 126] on link "Attach Client Organization" at bounding box center [490, 127] width 83 height 12
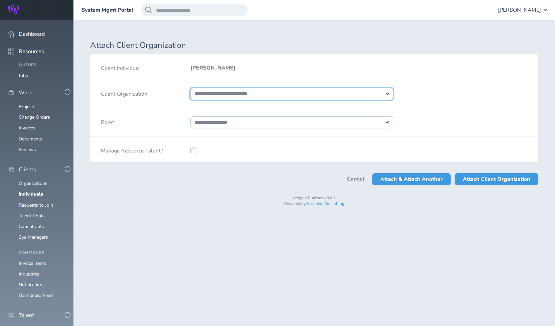
click at [233, 90] on select "**********" at bounding box center [291, 94] width 203 height 12
click at [190, 88] on select "**********" at bounding box center [291, 94] width 203 height 12
select select "****"
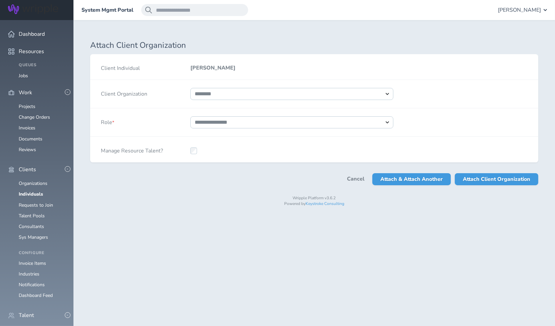
click at [244, 131] on div "**********" at bounding box center [292, 122] width 224 height 28
click at [227, 123] on select "**********" at bounding box center [291, 122] width 203 height 12
select select "*"
click at [190, 116] on select "**********" at bounding box center [291, 122] width 203 height 12
click at [252, 186] on div "**********" at bounding box center [313, 121] width 481 height 203
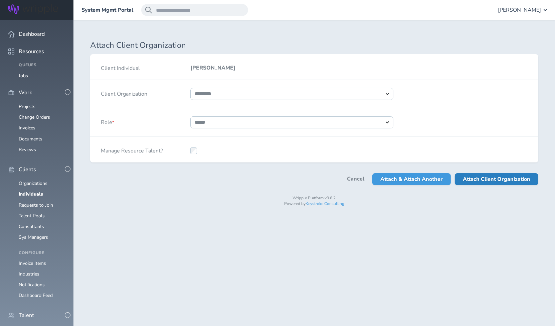
click at [501, 178] on span "Attach Client Organization" at bounding box center [496, 179] width 67 height 12
select select
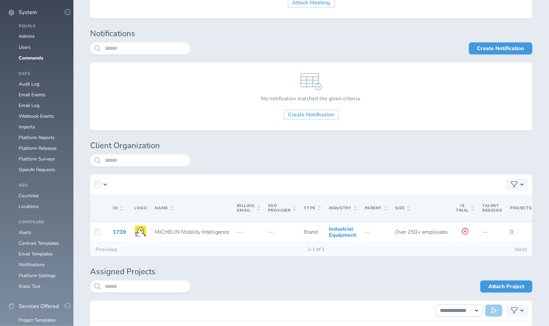
scroll to position [668, 0]
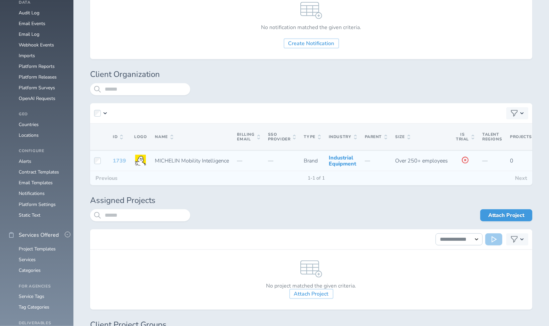
click at [118, 161] on link "1739" at bounding box center [119, 160] width 13 height 7
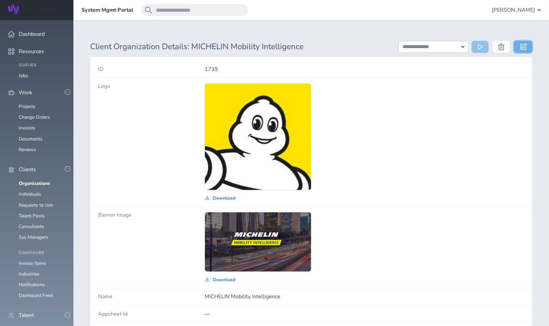
click at [528, 48] on link at bounding box center [523, 47] width 18 height 12
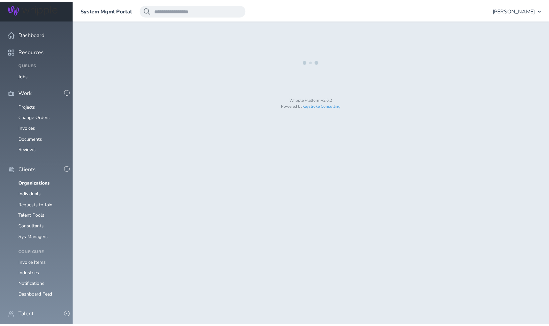
scroll to position [74, 0]
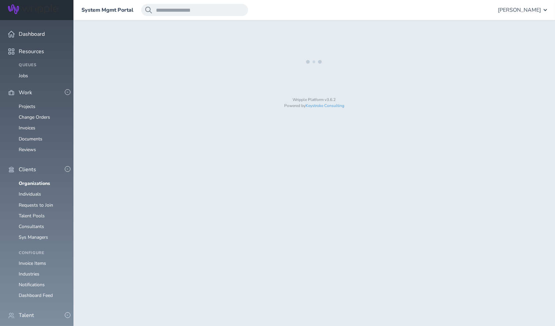
select select "*"
select select "**"
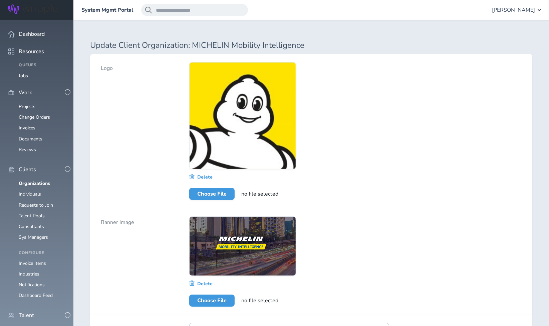
select select "*****"
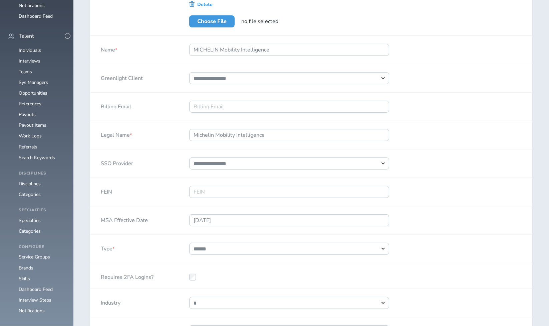
scroll to position [296, 0]
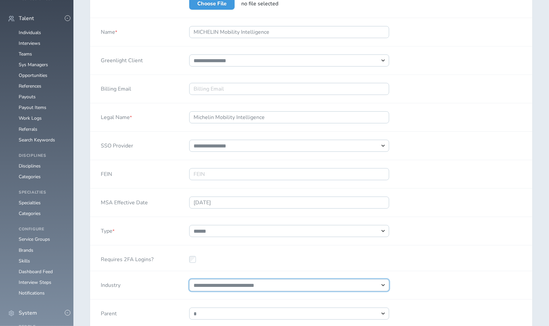
click at [235, 283] on select "**********" at bounding box center [289, 285] width 200 height 12
select select "**"
click at [189, 279] on select "**********" at bounding box center [289, 285] width 200 height 12
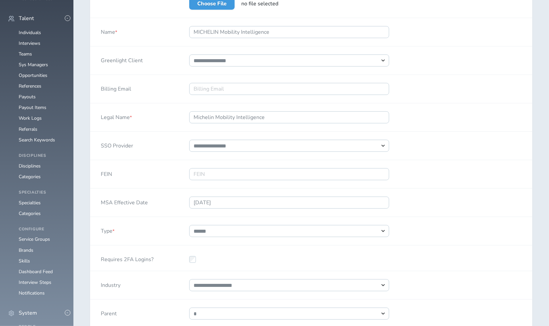
click at [445, 251] on div "Requires 2FA Logins?" at bounding box center [311, 258] width 442 height 26
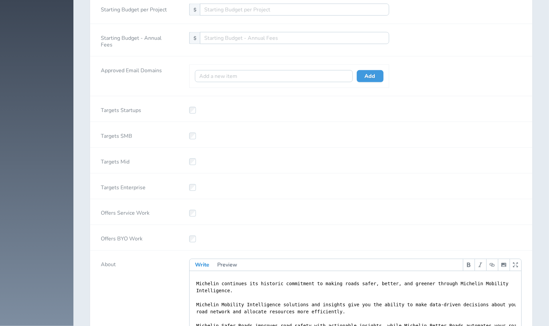
scroll to position [1365, 0]
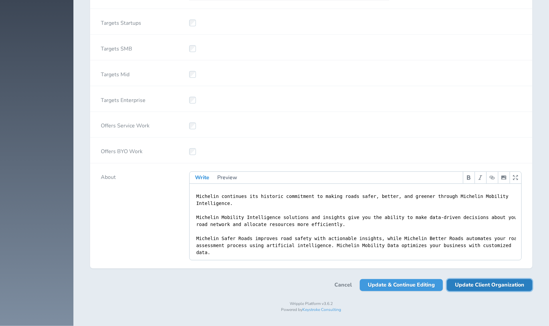
click at [474, 287] on span "Update Client Organization" at bounding box center [489, 285] width 69 height 12
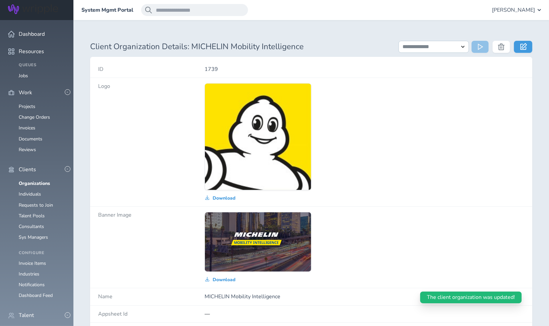
click at [344, 174] on div "Download" at bounding box center [365, 142] width 320 height 118
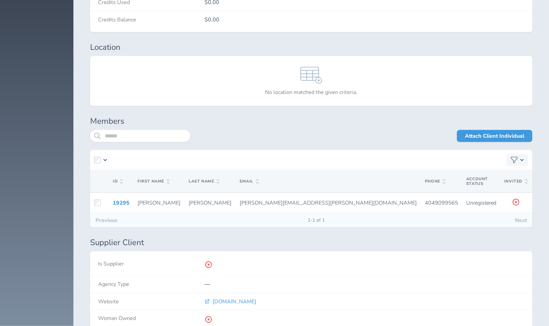
scroll to position [1187, 0]
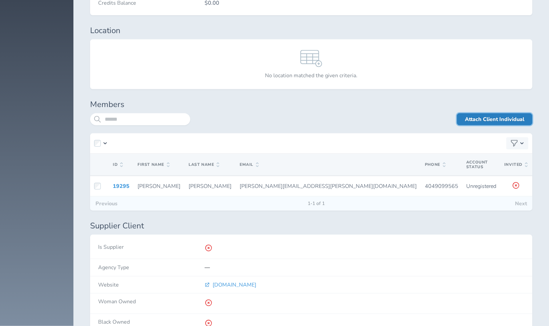
click at [480, 113] on link "Attach Client Individual" at bounding box center [494, 119] width 75 height 12
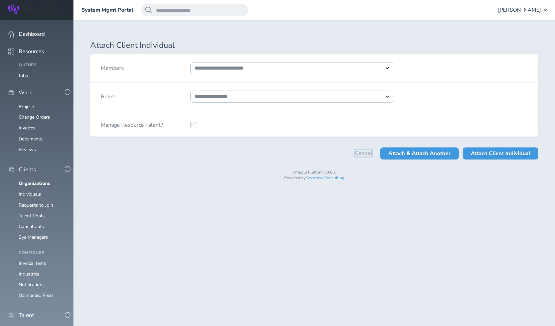
click at [361, 152] on link "Cancel" at bounding box center [363, 153] width 17 height 6
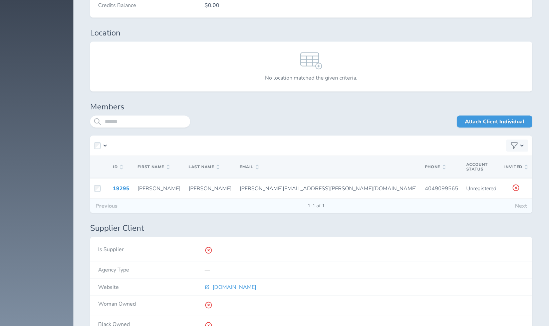
scroll to position [1187, 0]
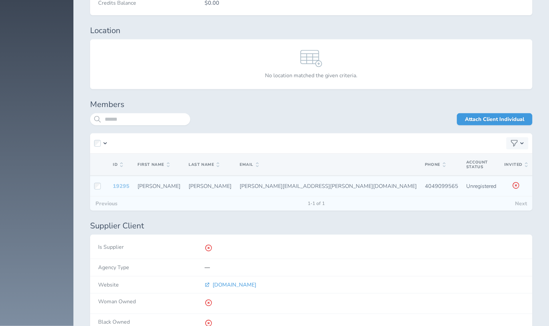
click at [121, 182] on link "19295" at bounding box center [121, 185] width 17 height 7
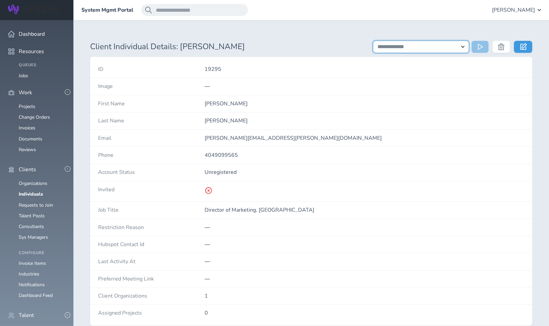
click at [450, 46] on select "**********" at bounding box center [421, 47] width 96 height 12
select select "**********"
click at [373, 41] on select "**********" at bounding box center [421, 47] width 96 height 12
click at [438, 48] on select "**********" at bounding box center [421, 47] width 96 height 12
click at [487, 87] on div "—" at bounding box center [365, 86] width 320 height 6
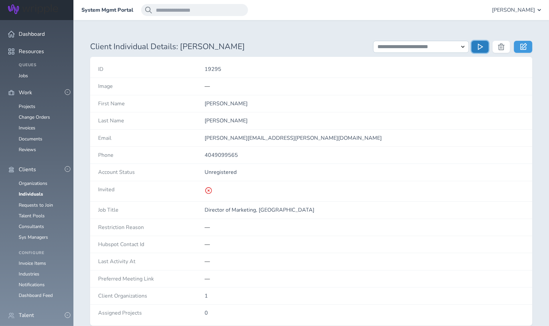
click at [481, 46] on icon at bounding box center [481, 46] width 7 height 7
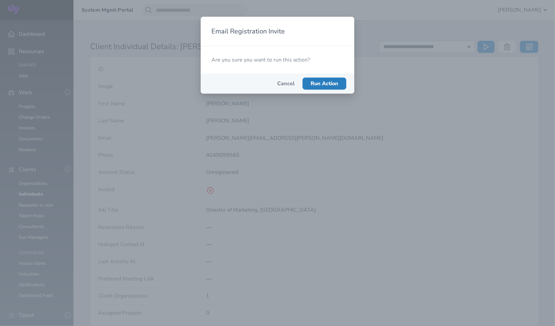
click at [327, 83] on span "Run Action" at bounding box center [325, 83] width 28 height 7
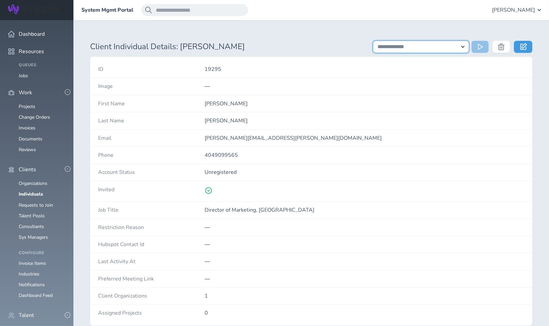
click at [443, 47] on select "**********" at bounding box center [421, 47] width 96 height 12
select select "**********"
click at [373, 41] on select "**********" at bounding box center [421, 47] width 96 height 12
click at [411, 48] on select "**********" at bounding box center [421, 47] width 96 height 12
click at [343, 73] on div "19295" at bounding box center [365, 69] width 320 height 17
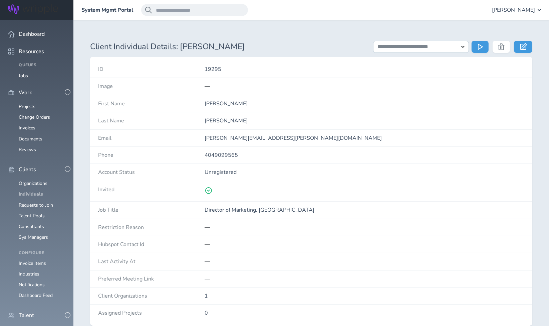
click at [26, 191] on link "Individuals" at bounding box center [31, 194] width 24 height 6
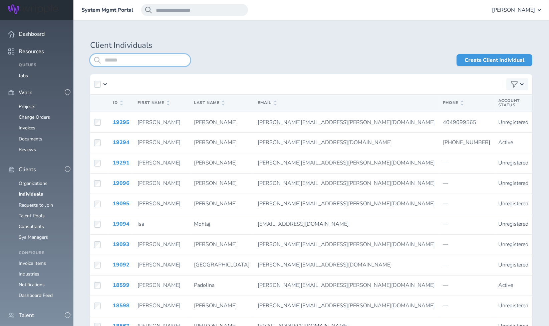
click at [157, 58] on input "search" at bounding box center [140, 60] width 100 height 12
type input "********"
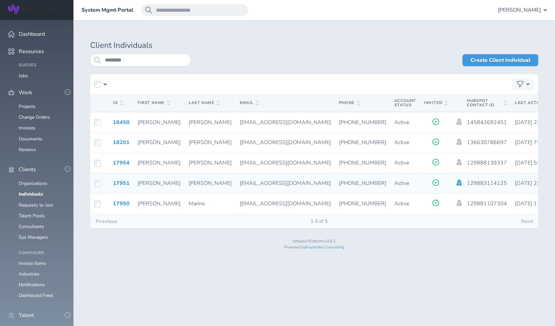
click at [457, 183] on icon at bounding box center [459, 182] width 5 height 6
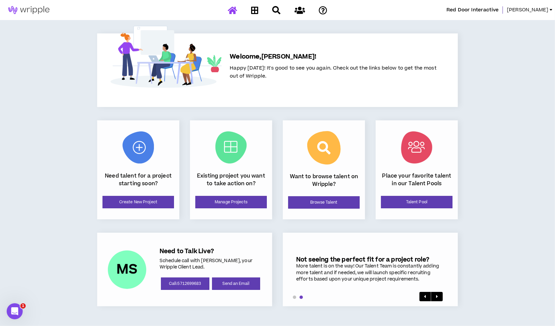
click at [538, 10] on span "[PERSON_NAME]" at bounding box center [527, 9] width 41 height 7
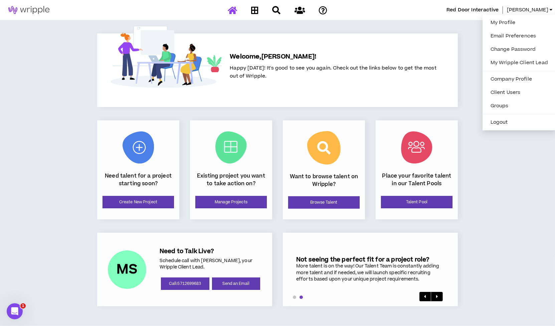
click at [532, 8] on span "[PERSON_NAME]" at bounding box center [527, 9] width 41 height 7
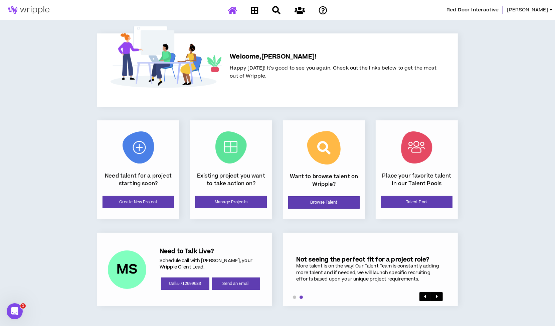
click at [541, 7] on span "[PERSON_NAME]" at bounding box center [527, 9] width 41 height 7
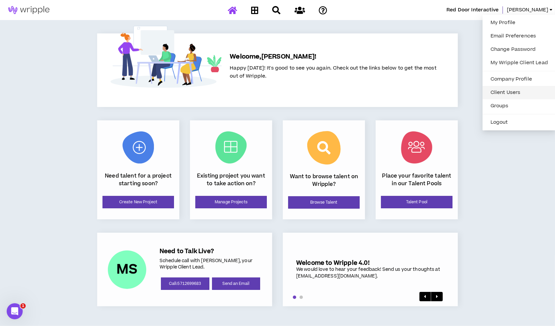
click at [516, 91] on link "Client Users" at bounding box center [518, 92] width 65 height 10
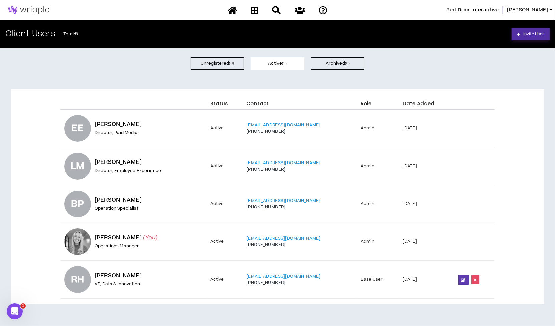
click at [535, 35] on span "Invite User" at bounding box center [533, 34] width 21 height 6
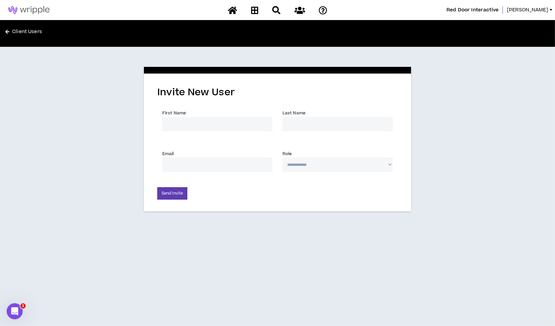
click at [25, 30] on link "Client Users" at bounding box center [142, 33] width 275 height 11
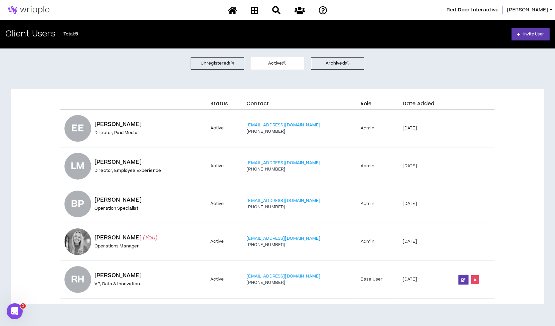
click at [534, 11] on span "[PERSON_NAME]" at bounding box center [527, 9] width 41 height 7
click at [452, 66] on div "Unregistered ( 0 ) Active ( 5 ) Archived ( 0 )" at bounding box center [277, 63] width 555 height 30
click at [535, 10] on span "[PERSON_NAME]" at bounding box center [527, 9] width 41 height 7
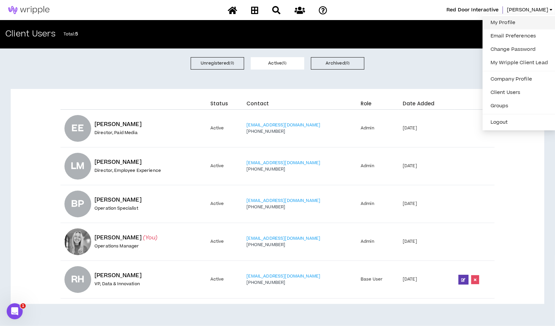
click at [516, 23] on link "My Profile" at bounding box center [518, 23] width 65 height 10
select select "US"
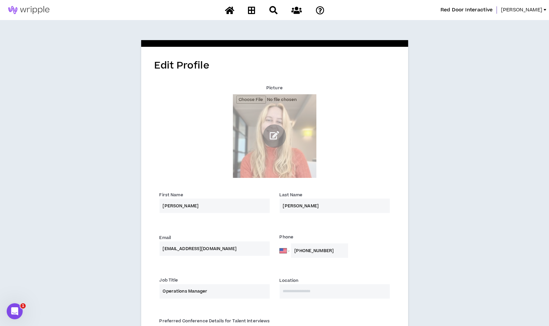
click at [530, 7] on span "[PERSON_NAME]" at bounding box center [521, 9] width 41 height 7
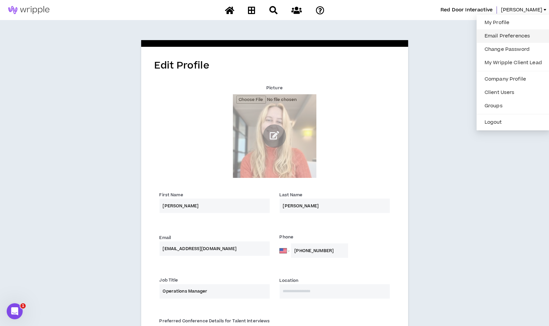
click at [504, 35] on link "Email Preferences" at bounding box center [513, 36] width 65 height 10
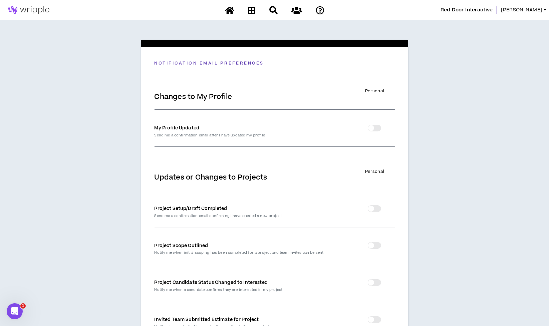
click at [528, 12] on span "[PERSON_NAME]" at bounding box center [521, 9] width 41 height 7
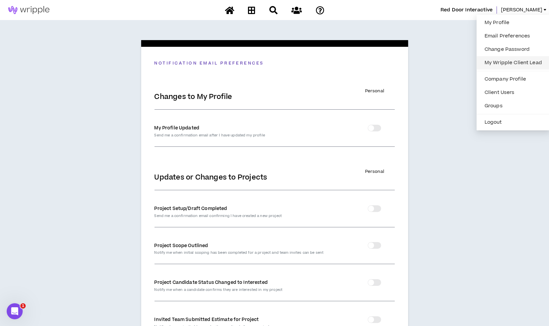
click at [519, 63] on link "My Wripple Client Lead" at bounding box center [513, 63] width 65 height 10
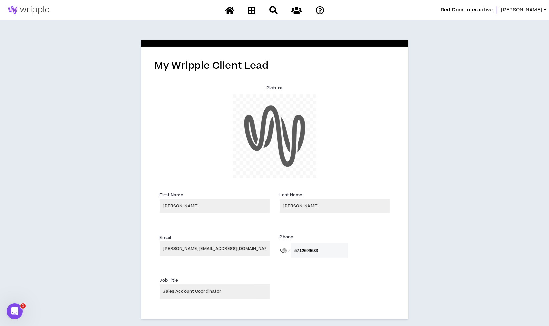
click at [535, 6] on span "[PERSON_NAME]" at bounding box center [521, 9] width 41 height 7
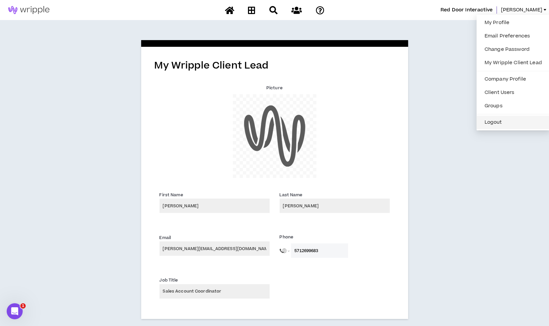
click at [492, 124] on button "Logout" at bounding box center [513, 122] width 65 height 10
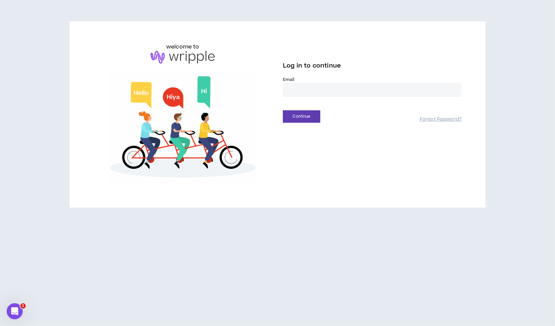
click at [326, 89] on input "email" at bounding box center [372, 89] width 179 height 14
type input "**********"
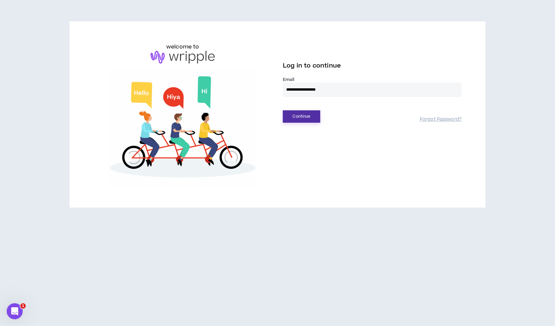
click at [296, 114] on button "Continue" at bounding box center [301, 116] width 37 height 12
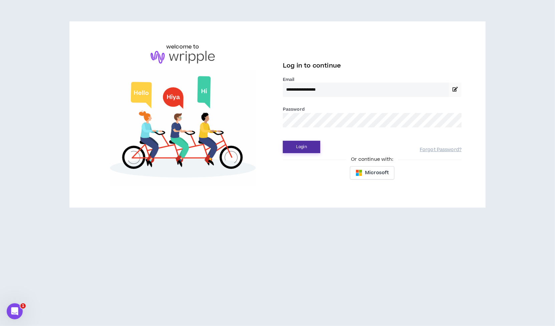
click at [290, 147] on button "Login" at bounding box center [301, 147] width 37 height 12
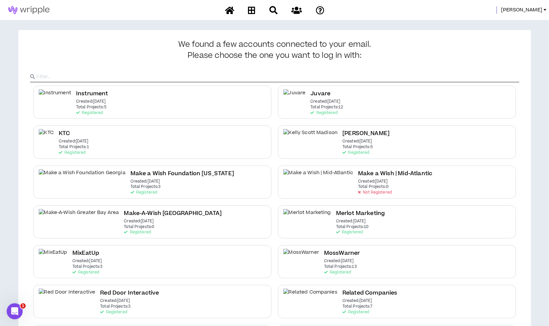
click at [537, 3] on div "[PERSON_NAME]" at bounding box center [274, 10] width 549 height 20
click at [534, 10] on span "[PERSON_NAME]" at bounding box center [521, 9] width 41 height 7
click at [522, 21] on link "System Admin Portal" at bounding box center [515, 23] width 60 height 10
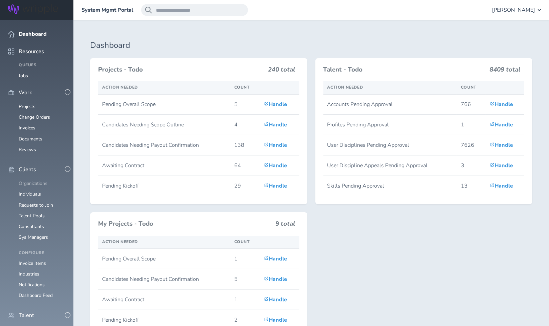
click at [35, 180] on link "Organizations" at bounding box center [33, 183] width 29 height 6
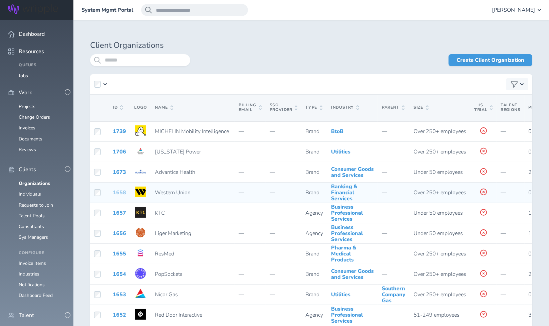
click at [118, 195] on link "1658" at bounding box center [119, 192] width 13 height 7
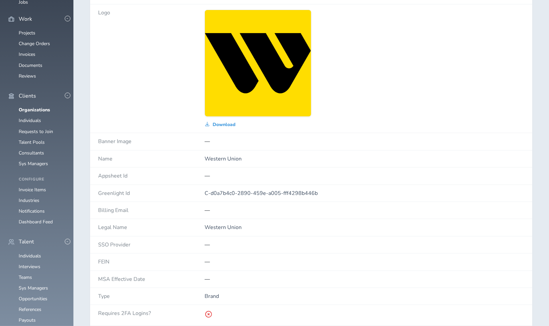
scroll to position [148, 0]
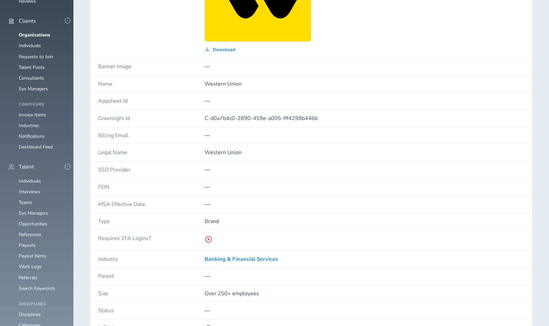
drag, startPoint x: 201, startPoint y: 117, endPoint x: 329, endPoint y: 116, distance: 127.9
click at [329, 116] on div "Greenlight Id C-d0a7b4c0-2890-459e-a005-fff4298b446b" at bounding box center [311, 118] width 442 height 17
drag, startPoint x: 329, startPoint y: 116, endPoint x: 285, endPoint y: 157, distance: 60.7
click at [285, 157] on div "Western Union" at bounding box center [365, 152] width 320 height 17
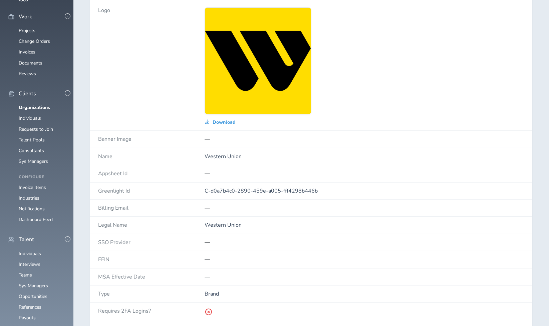
scroll to position [0, 0]
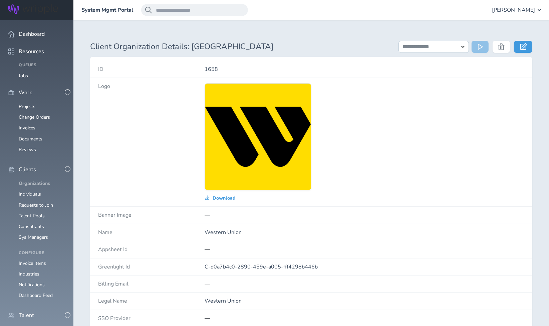
click at [40, 180] on link "Organizations" at bounding box center [34, 183] width 31 height 6
